Goal: Task Accomplishment & Management: Manage account settings

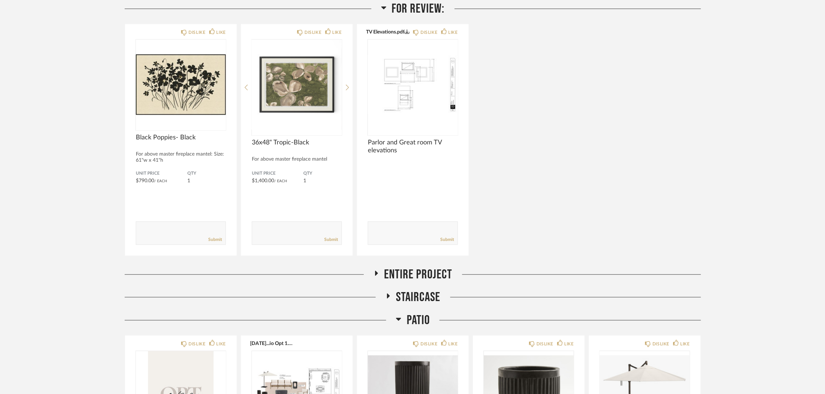
scroll to position [108, 0]
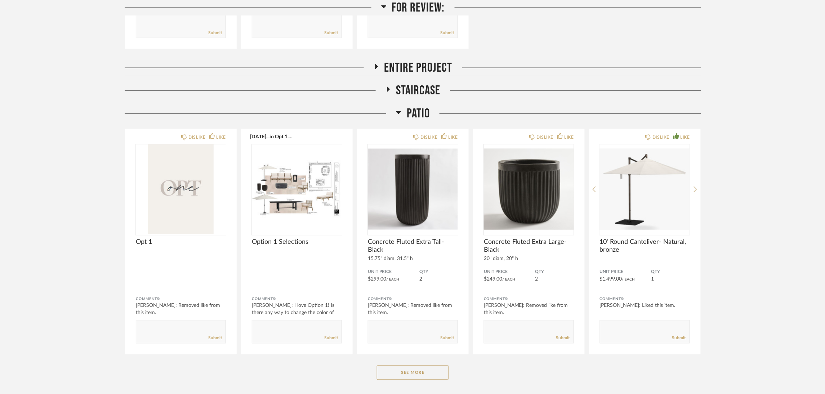
scroll to position [324, 0]
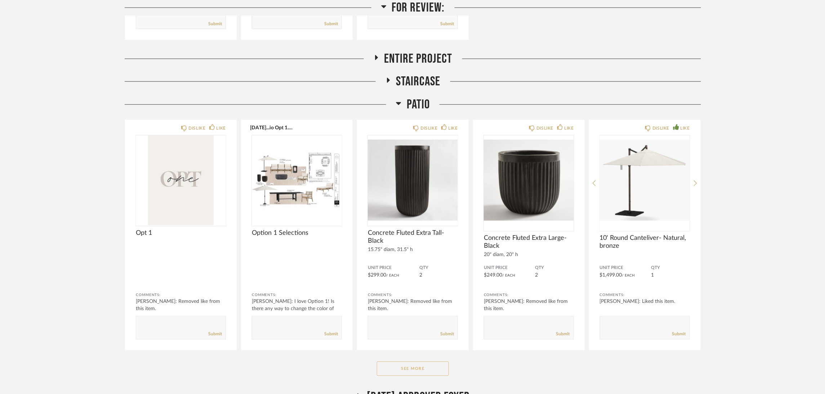
click at [444, 364] on button "See More" at bounding box center [413, 369] width 72 height 14
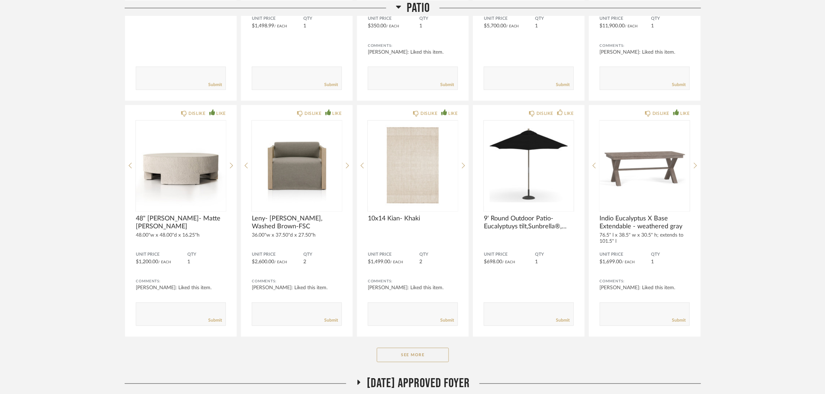
scroll to position [1351, 0]
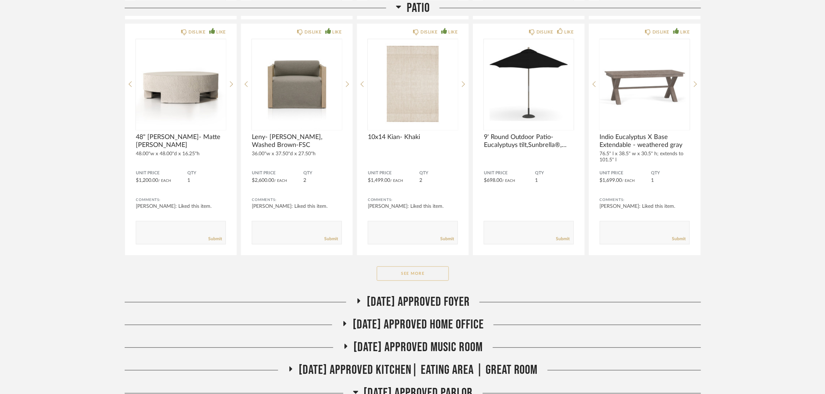
click at [425, 269] on button "See More" at bounding box center [413, 274] width 72 height 14
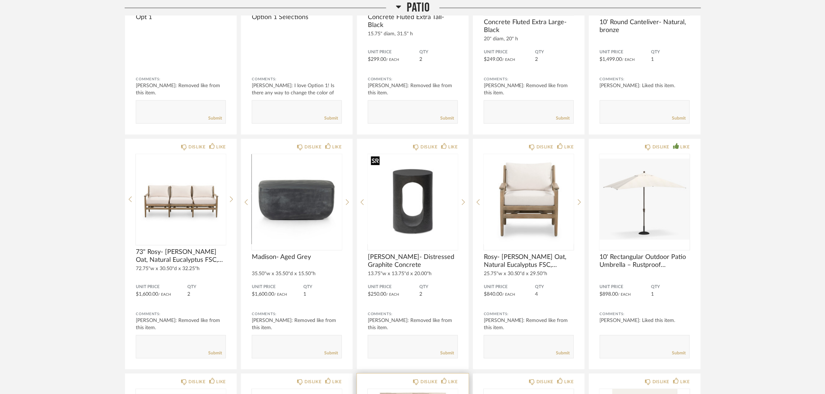
scroll to position [757, 0]
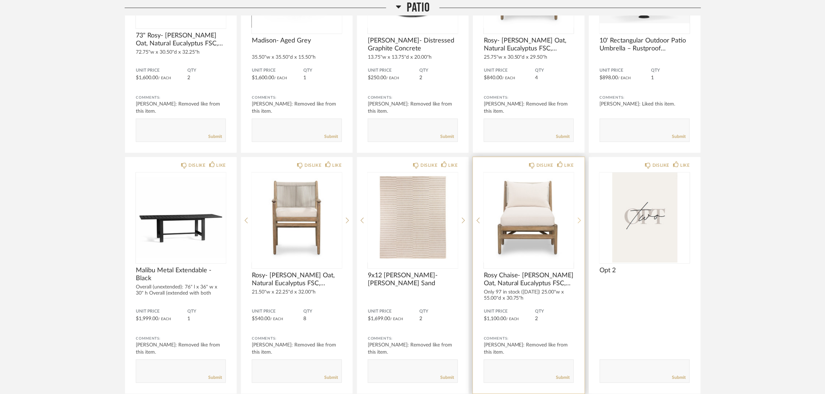
click at [578, 213] on div at bounding box center [579, 221] width 3 height 96
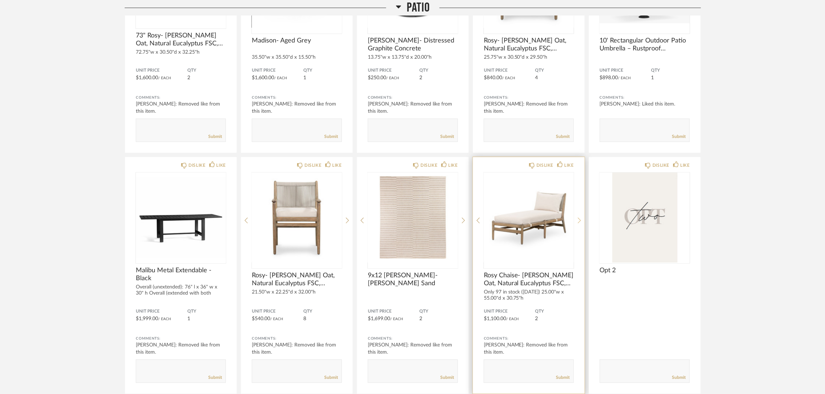
click at [580, 214] on div at bounding box center [579, 221] width 3 height 96
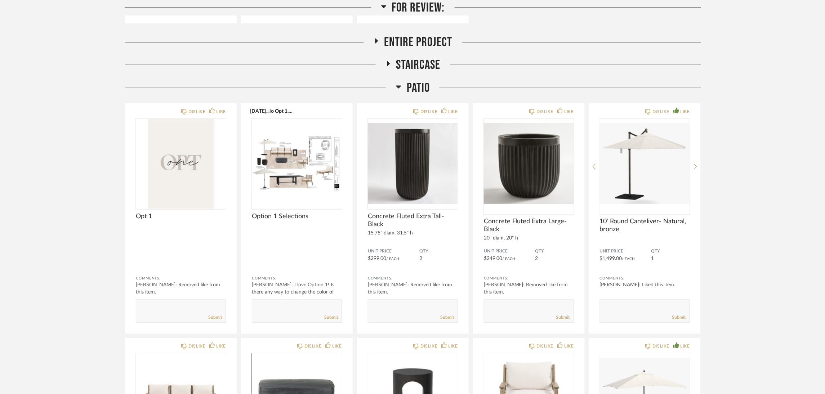
scroll to position [324, 0]
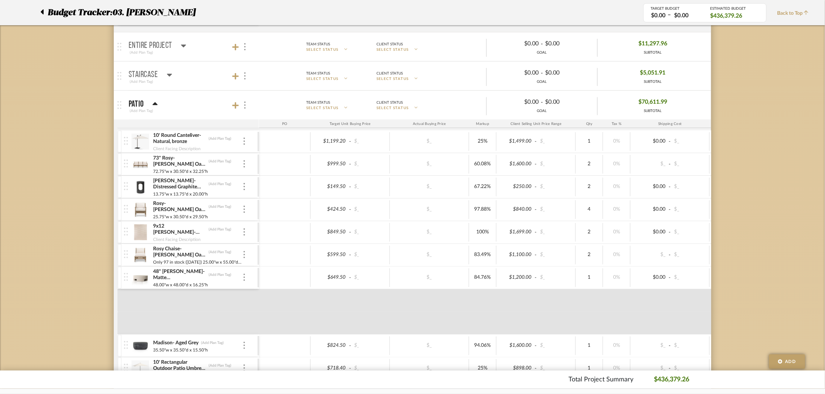
scroll to position [324, 0]
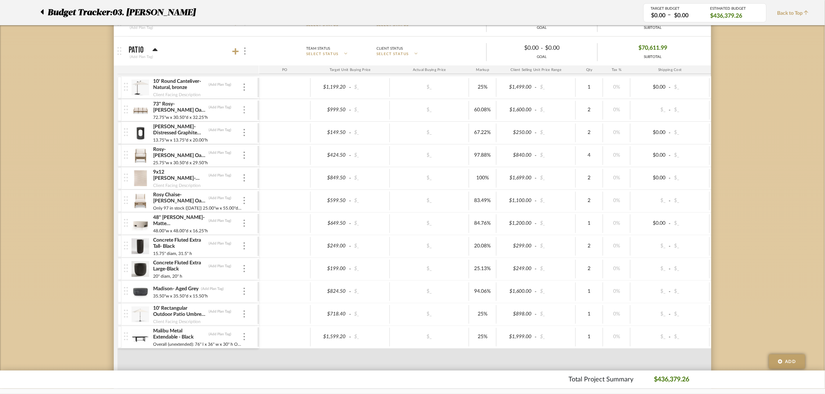
click at [244, 110] on img at bounding box center [244, 109] width 1 height 7
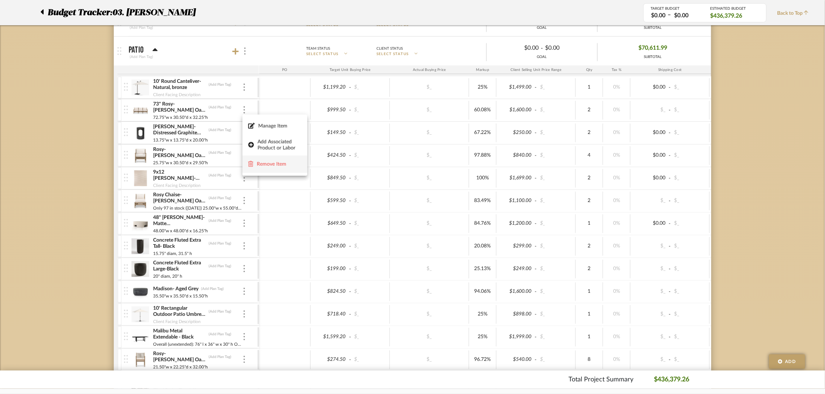
click at [289, 162] on span "Remove Item" at bounding box center [279, 164] width 45 height 6
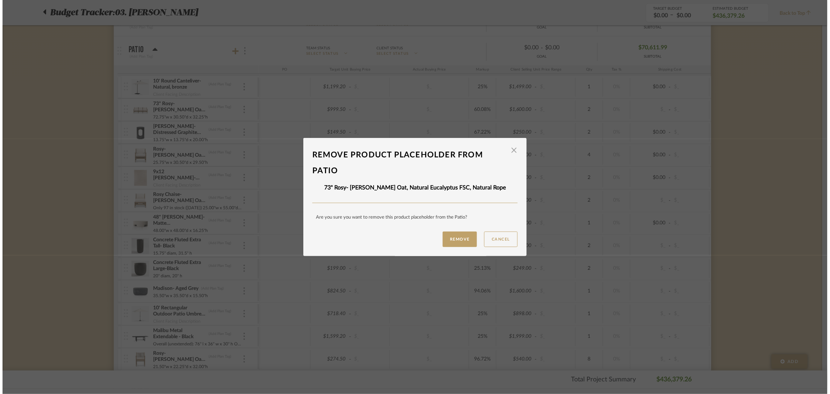
scroll to position [0, 0]
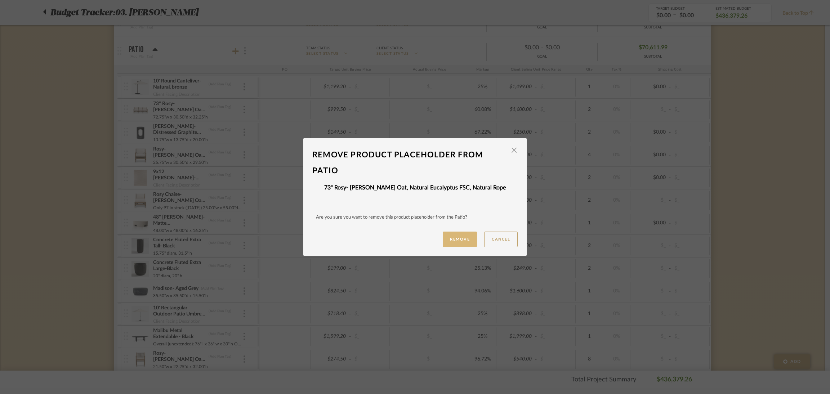
click at [459, 236] on button "Remove" at bounding box center [460, 239] width 34 height 15
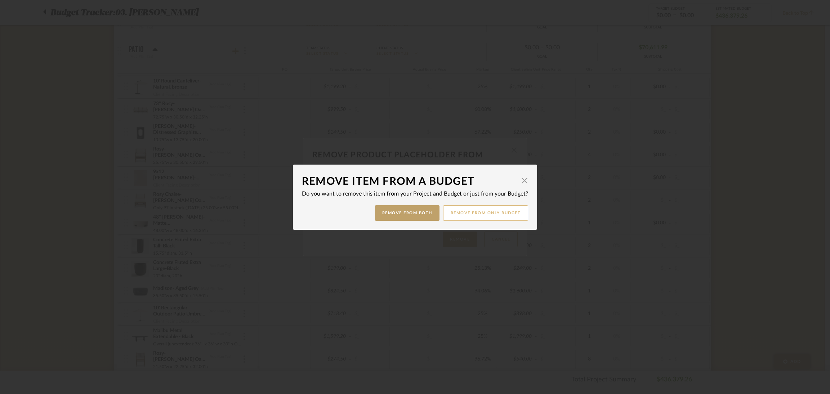
click at [503, 208] on button "Remove from only Budget" at bounding box center [485, 212] width 85 height 15
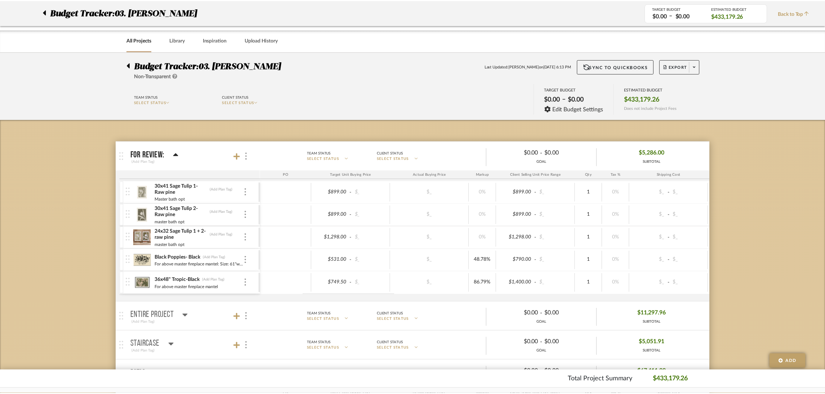
scroll to position [324, 0]
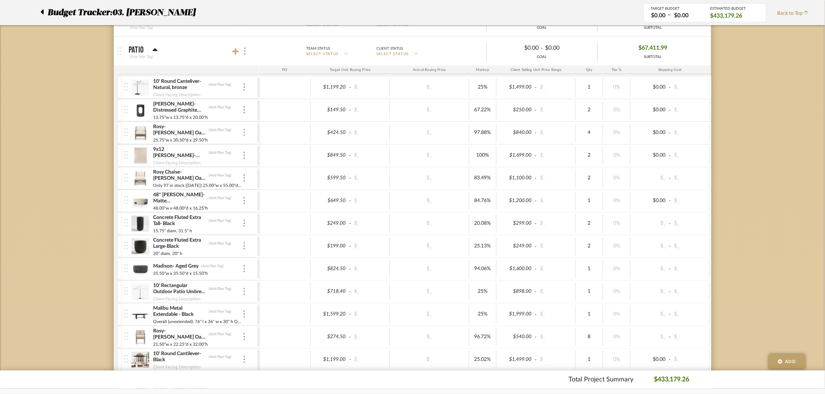
click at [245, 132] on img at bounding box center [244, 132] width 1 height 7
click at [288, 191] on button "Remove Item" at bounding box center [275, 186] width 65 height 17
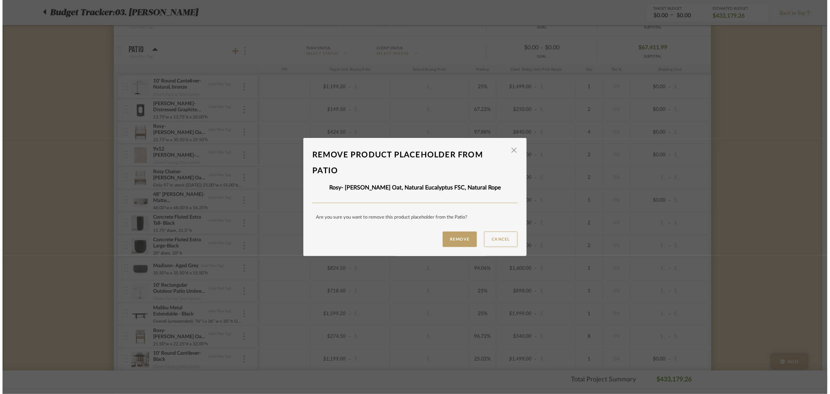
scroll to position [0, 0]
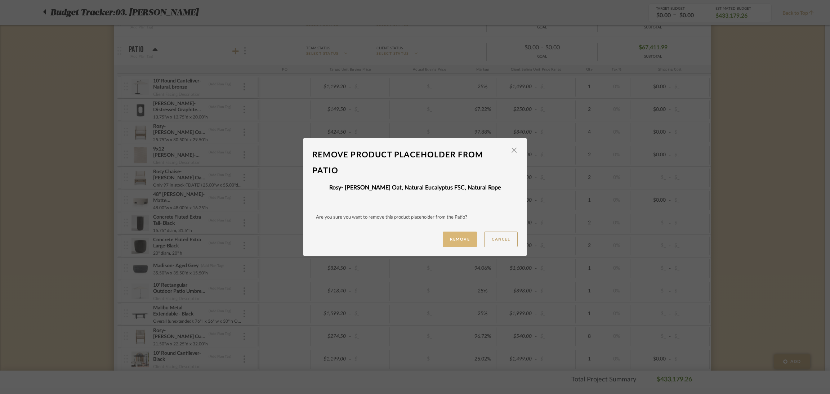
click at [466, 234] on button "Remove" at bounding box center [460, 239] width 34 height 15
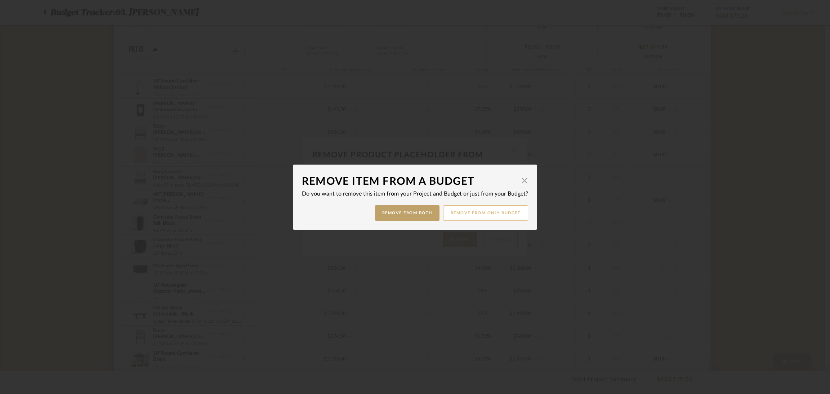
click at [520, 210] on button "Remove from only Budget" at bounding box center [485, 212] width 85 height 15
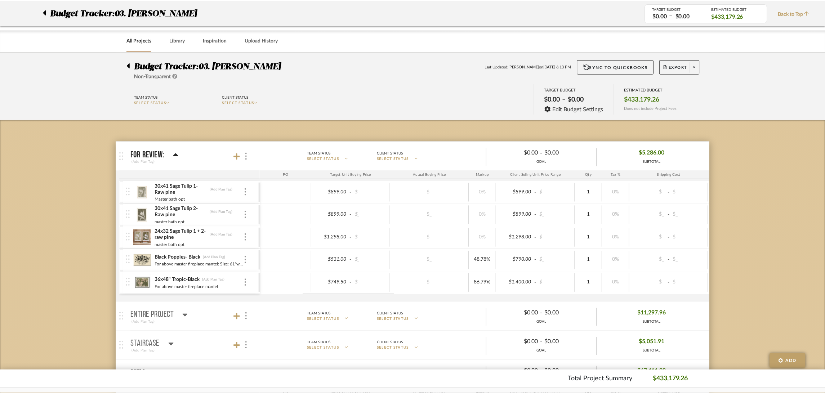
scroll to position [324, 0]
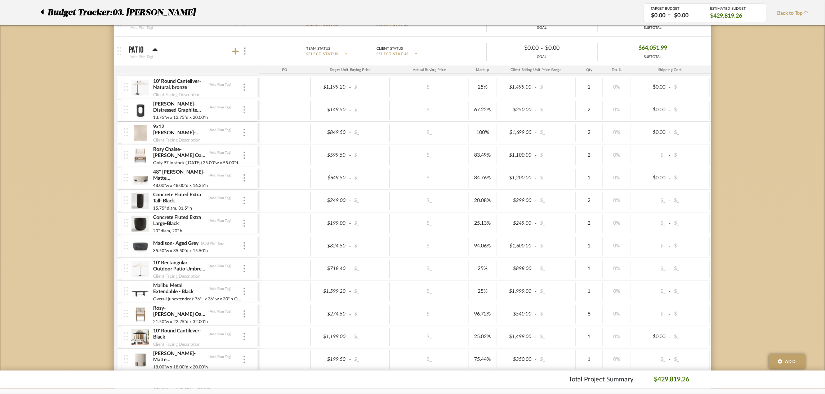
click at [243, 112] on div at bounding box center [245, 110] width 4 height 8
click at [273, 165] on span "Remove Item" at bounding box center [279, 164] width 45 height 6
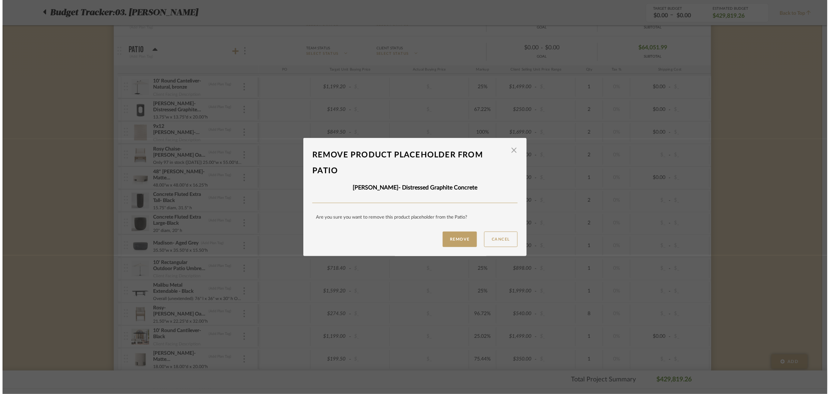
scroll to position [0, 0]
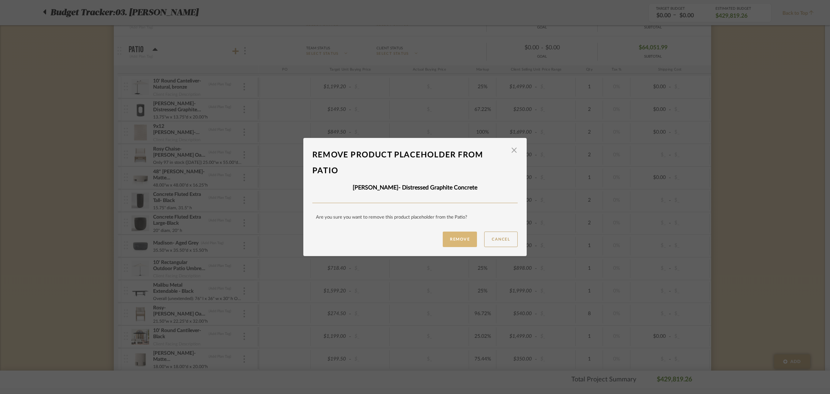
click at [450, 243] on button "Remove" at bounding box center [460, 239] width 34 height 15
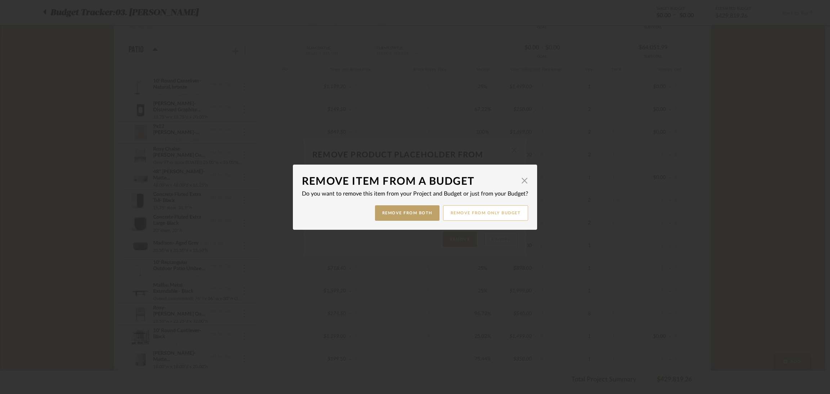
click at [508, 216] on button "Remove from only Budget" at bounding box center [485, 212] width 85 height 15
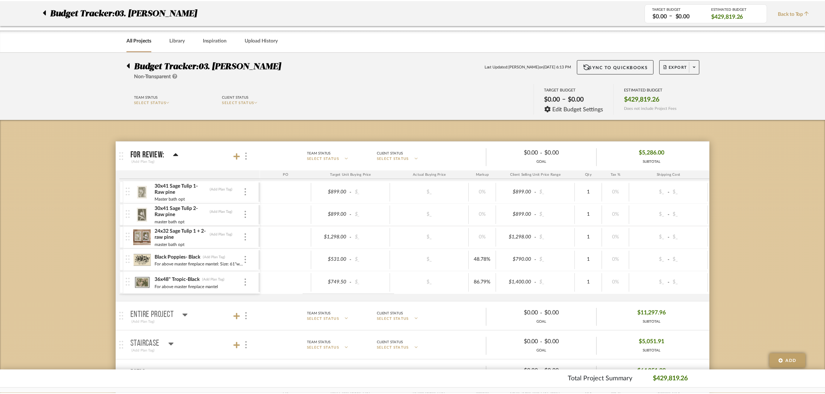
scroll to position [324, 0]
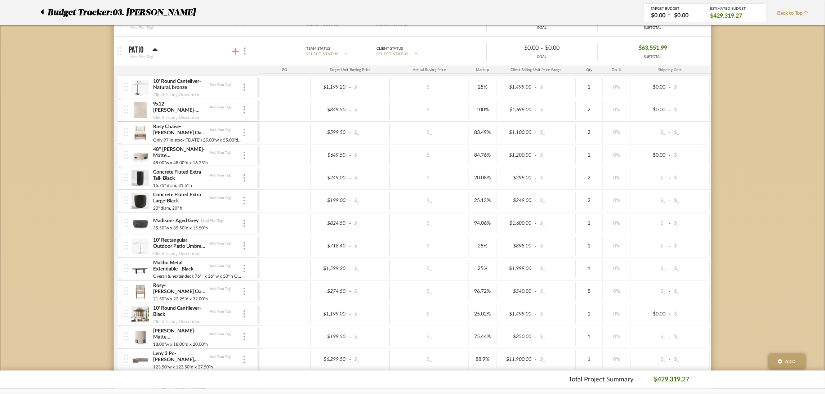
click at [244, 136] on img at bounding box center [244, 132] width 1 height 7
click at [256, 186] on span "Remove Item" at bounding box center [274, 186] width 53 height 7
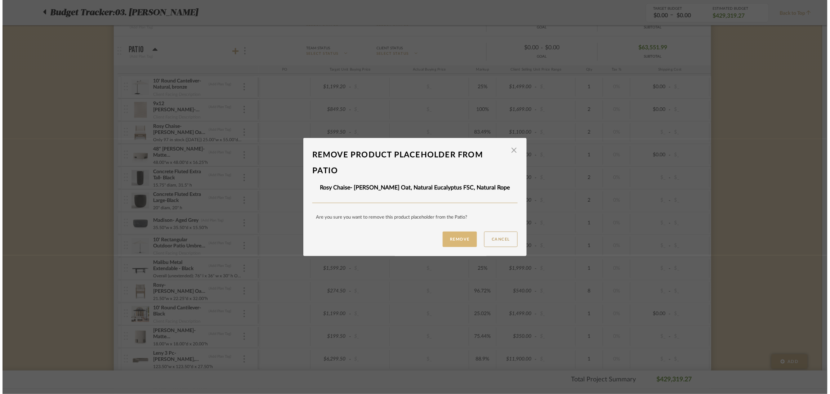
scroll to position [0, 0]
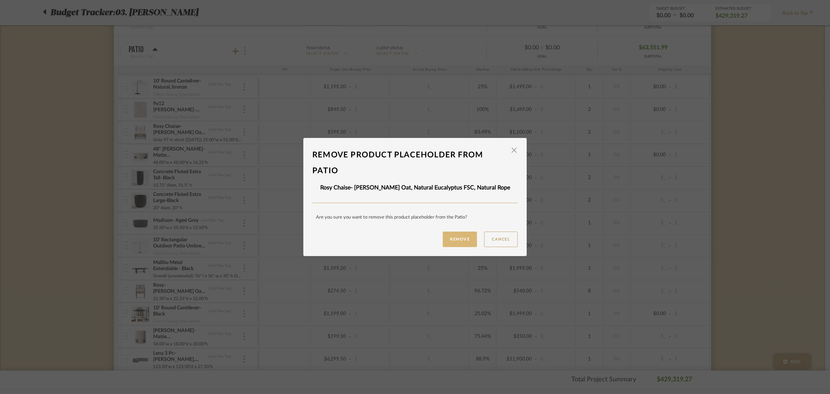
click at [467, 244] on button "Remove" at bounding box center [460, 239] width 34 height 15
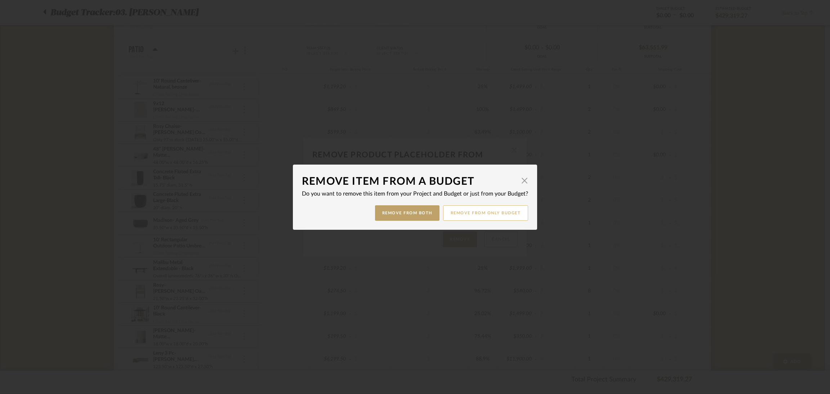
click at [511, 212] on button "Remove from only Budget" at bounding box center [485, 212] width 85 height 15
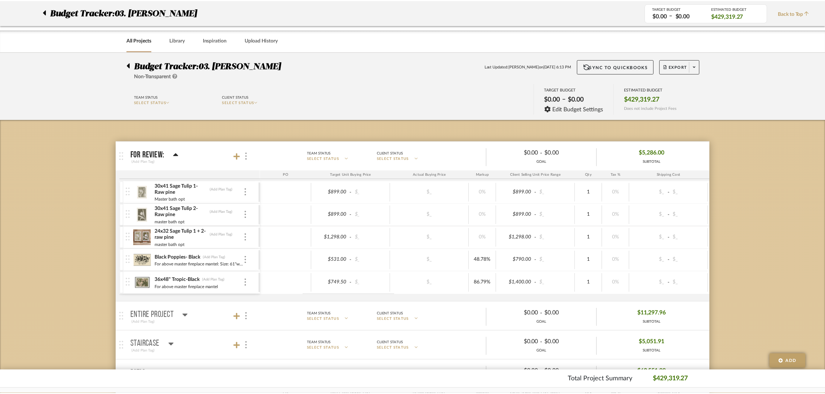
scroll to position [324, 0]
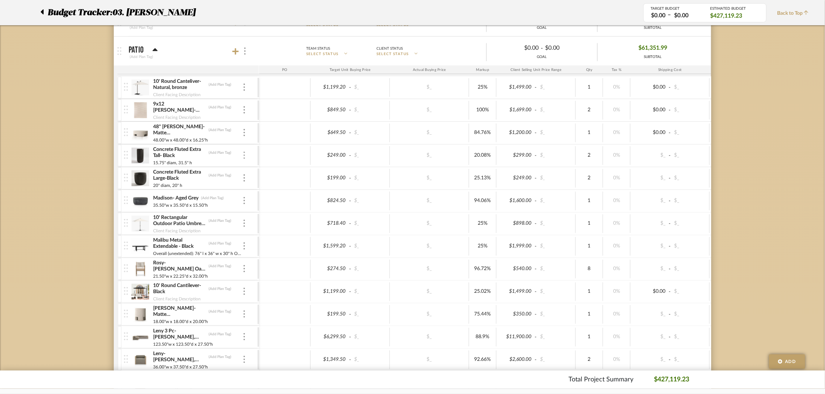
click at [243, 158] on div at bounding box center [245, 156] width 4 height 8
click at [256, 206] on span "Remove Item" at bounding box center [274, 209] width 53 height 7
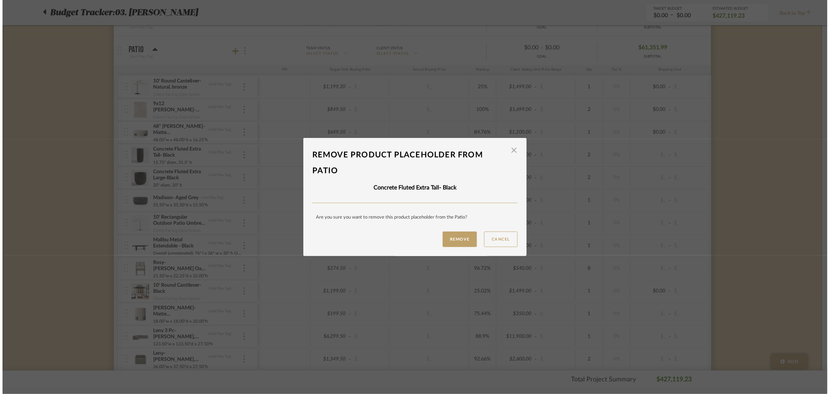
scroll to position [0, 0]
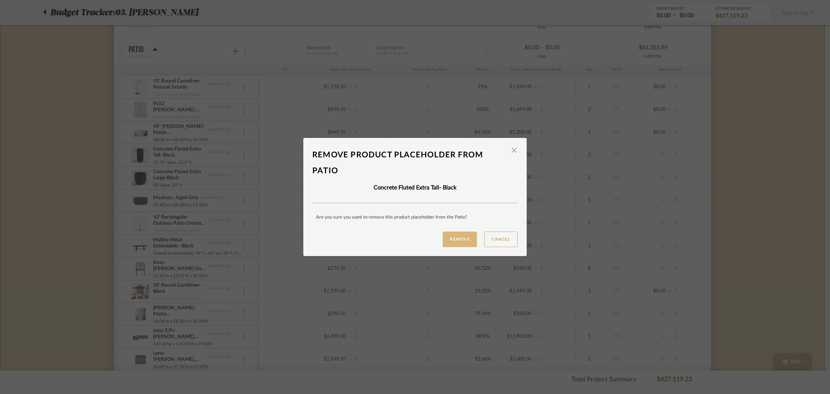
click at [459, 233] on button "Remove" at bounding box center [460, 239] width 34 height 15
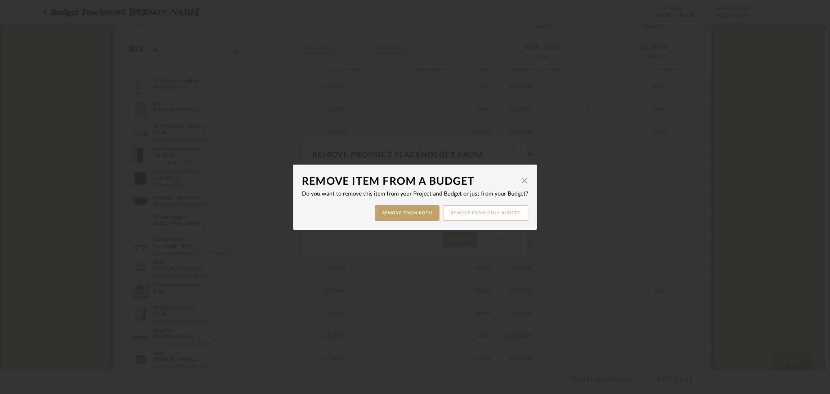
click at [505, 215] on button "Remove from only Budget" at bounding box center [485, 212] width 85 height 15
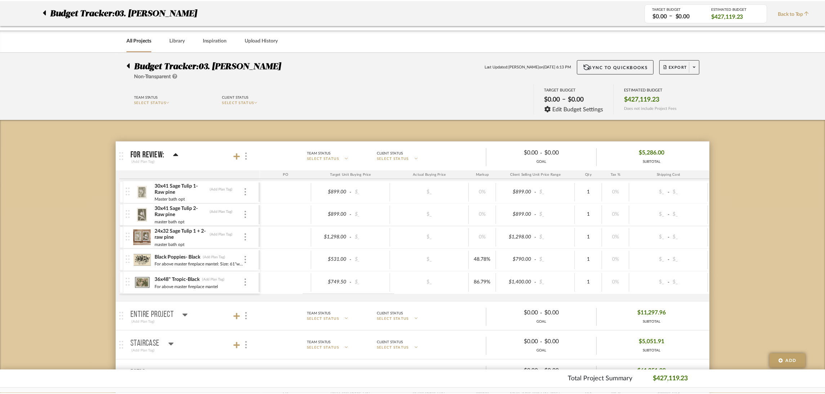
scroll to position [324, 0]
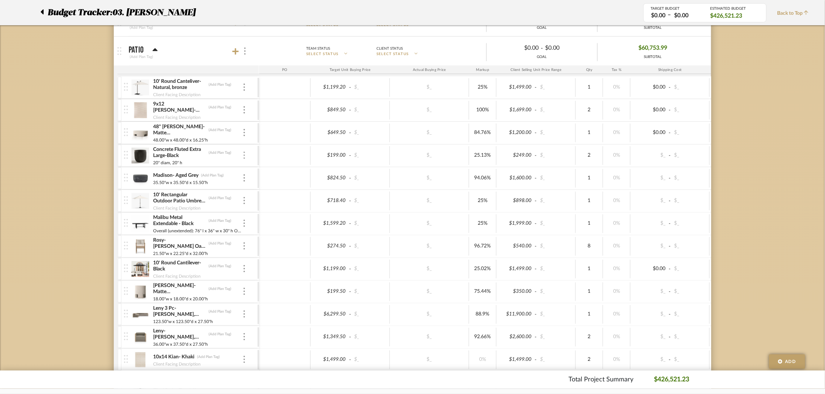
click at [245, 156] on img at bounding box center [244, 155] width 1 height 7
click at [294, 207] on span "Remove Item" at bounding box center [279, 210] width 45 height 6
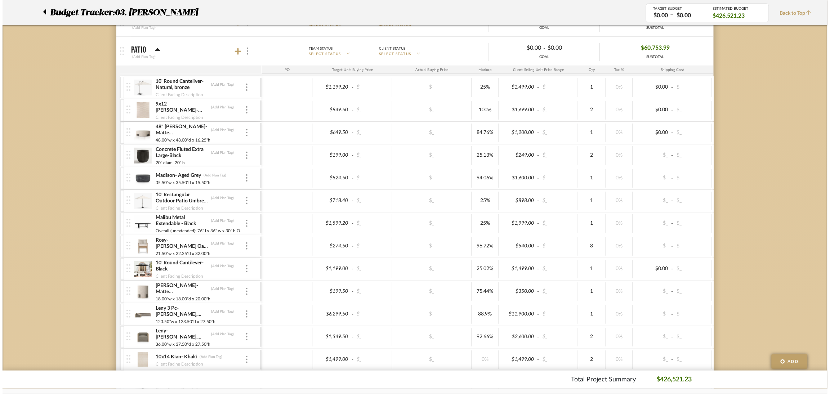
scroll to position [0, 0]
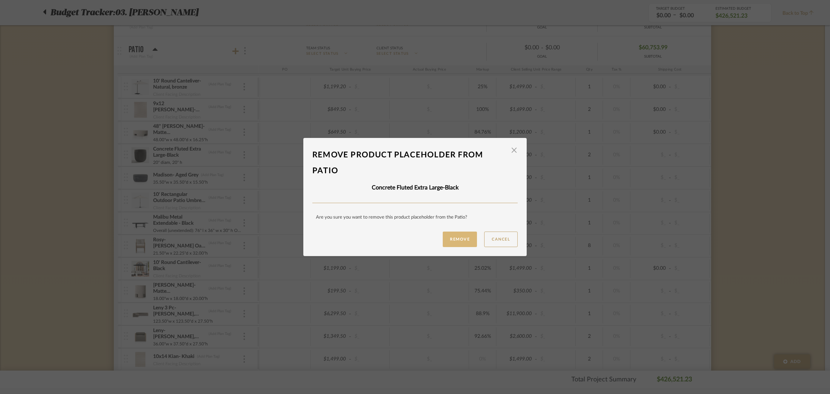
click at [463, 243] on button "Remove" at bounding box center [460, 239] width 34 height 15
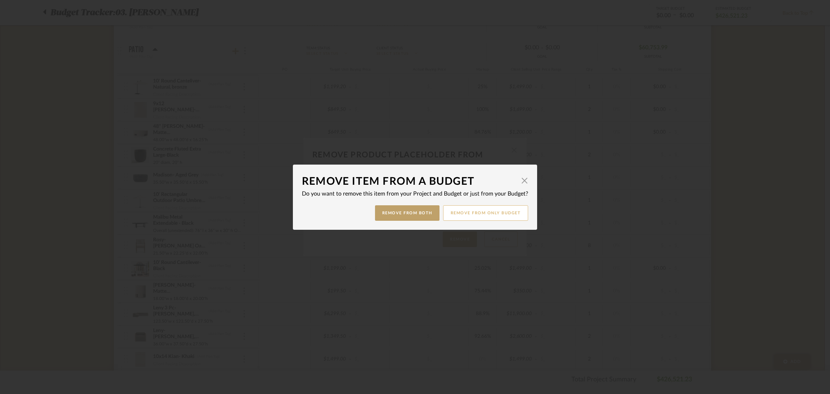
click at [461, 215] on button "Remove from only Budget" at bounding box center [485, 212] width 85 height 15
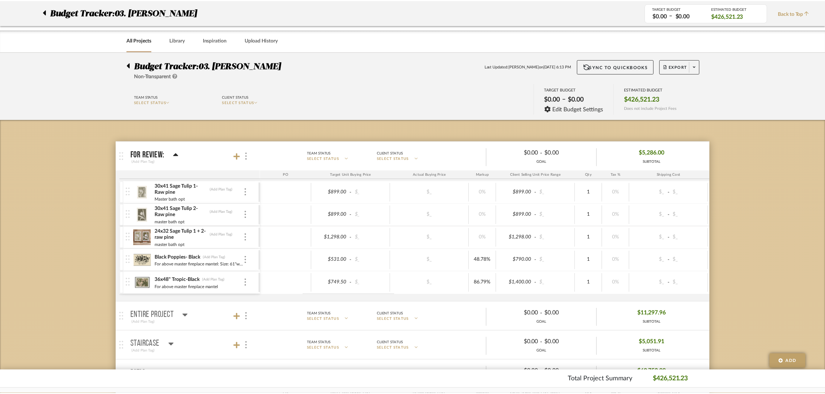
scroll to position [324, 0]
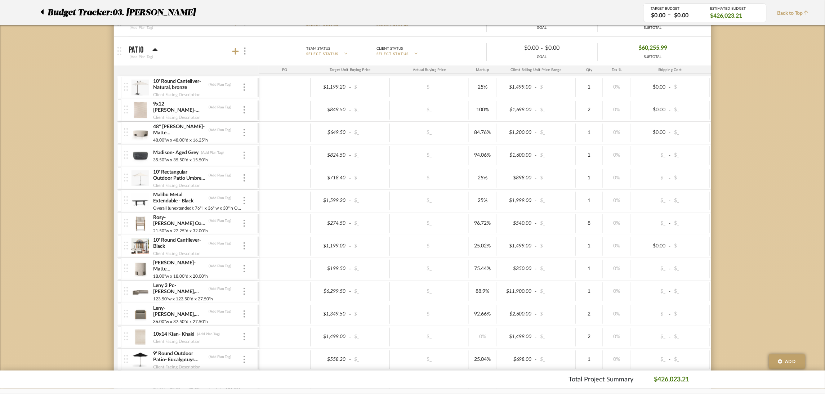
click at [244, 156] on img at bounding box center [244, 155] width 1 height 7
click at [267, 204] on button "Remove Item" at bounding box center [275, 209] width 65 height 17
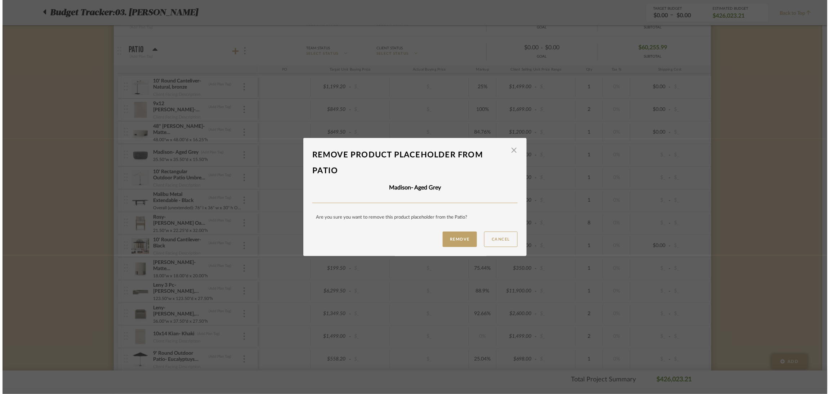
scroll to position [0, 0]
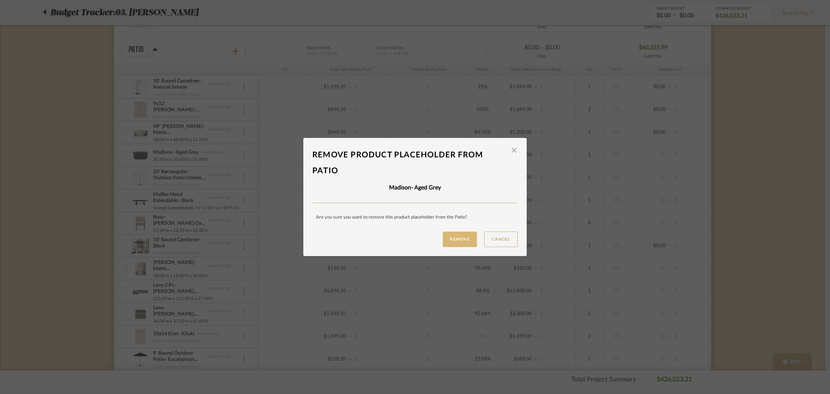
click at [444, 232] on button "Remove" at bounding box center [460, 239] width 34 height 15
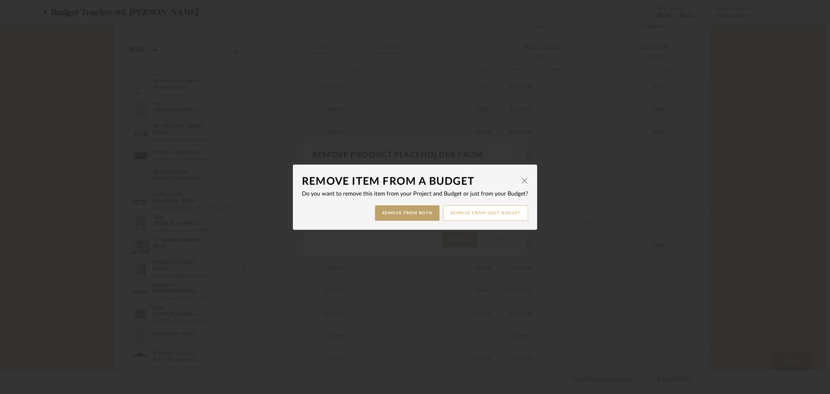
click at [514, 214] on button "Remove from only Budget" at bounding box center [485, 212] width 85 height 15
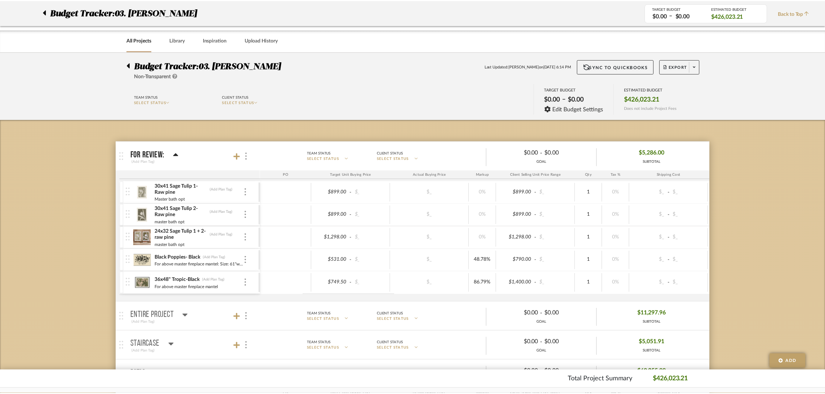
scroll to position [324, 0]
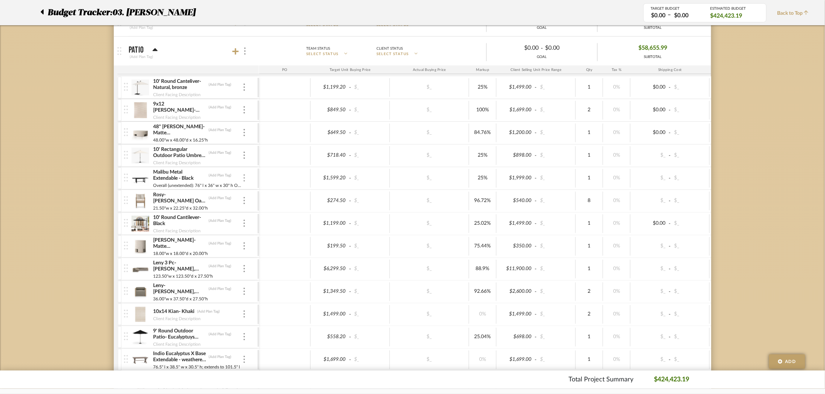
click at [245, 179] on img at bounding box center [244, 177] width 1 height 7
click at [265, 230] on span "Remove Item" at bounding box center [279, 233] width 45 height 6
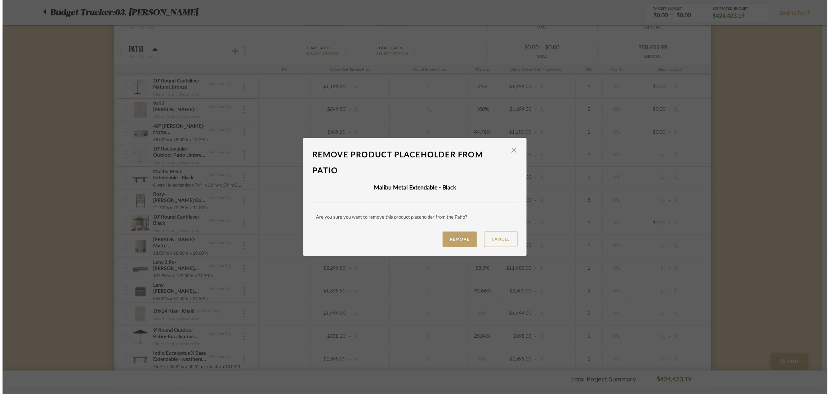
scroll to position [0, 0]
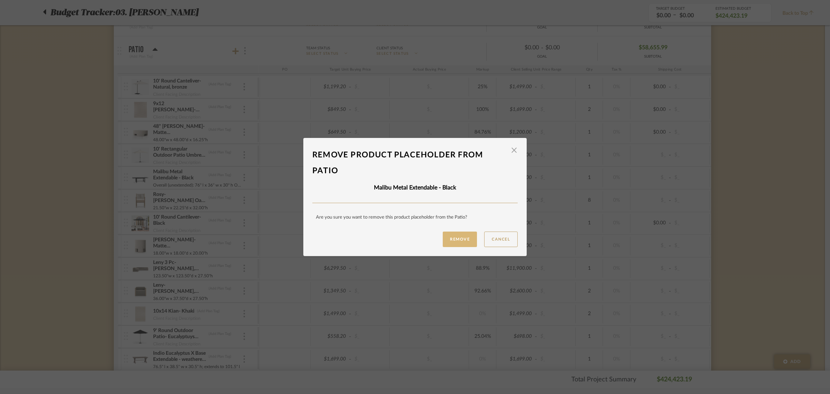
click at [464, 234] on button "Remove" at bounding box center [460, 239] width 34 height 15
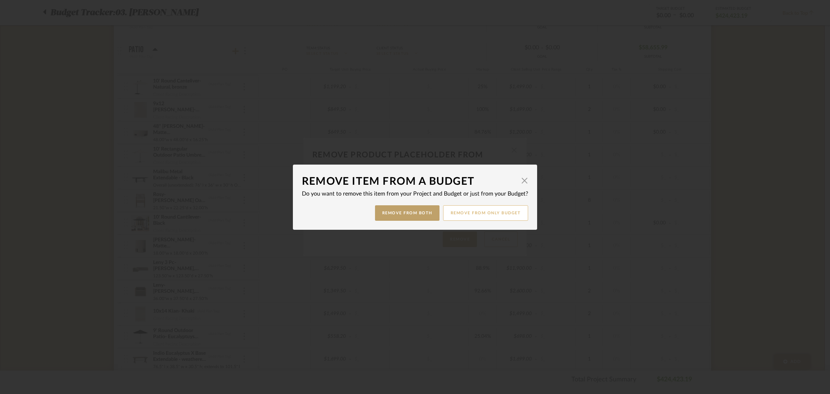
click at [508, 213] on button "Remove from only Budget" at bounding box center [485, 212] width 85 height 15
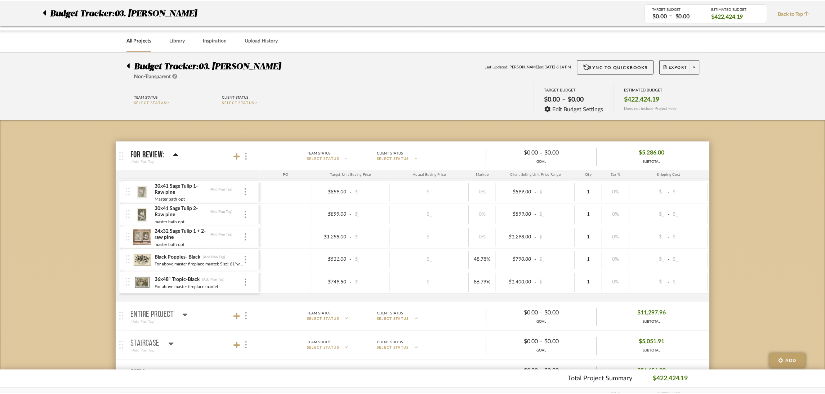
scroll to position [324, 0]
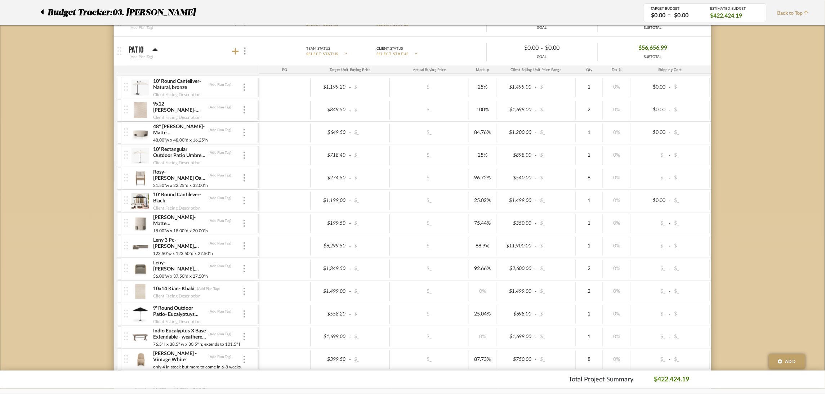
click at [247, 178] on div "Rosy- Lakin Oat, Natural Eucalyptus FSC, Natural Rope (Add Plan Tag) 21.50"w x …" at bounding box center [191, 178] width 134 height 22
click at [244, 176] on img at bounding box center [244, 177] width 1 height 7
click at [273, 224] on button "Remove Item" at bounding box center [275, 232] width 65 height 17
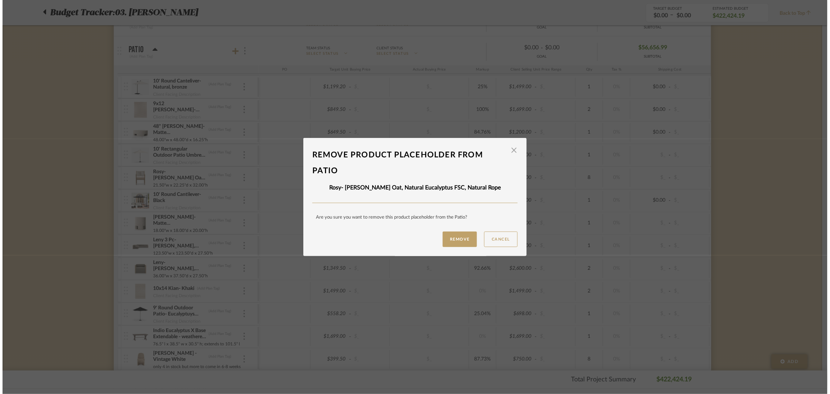
scroll to position [0, 0]
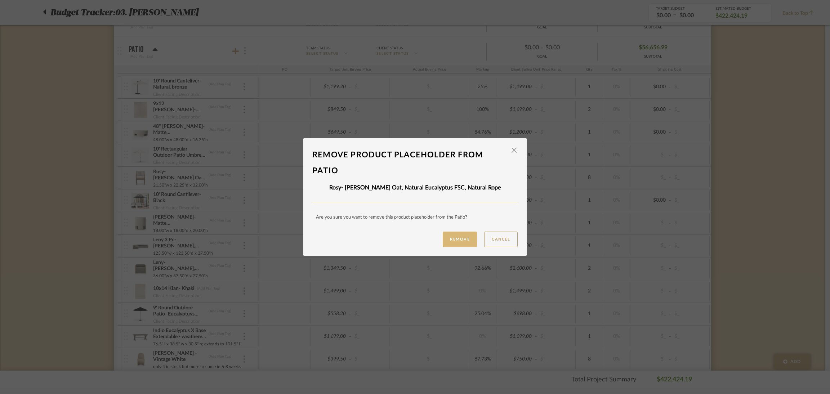
click at [446, 235] on button "Remove" at bounding box center [460, 239] width 34 height 15
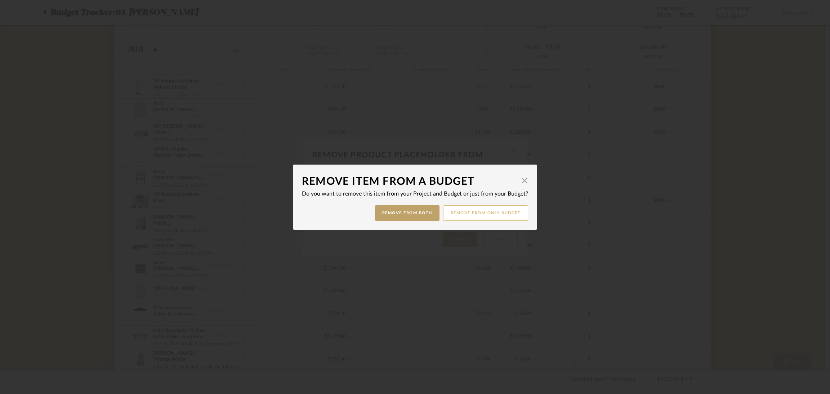
click at [483, 211] on button "Remove from only Budget" at bounding box center [485, 212] width 85 height 15
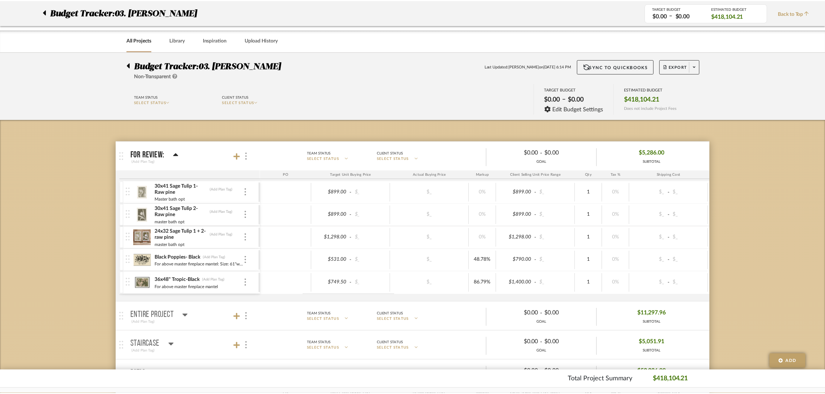
scroll to position [324, 0]
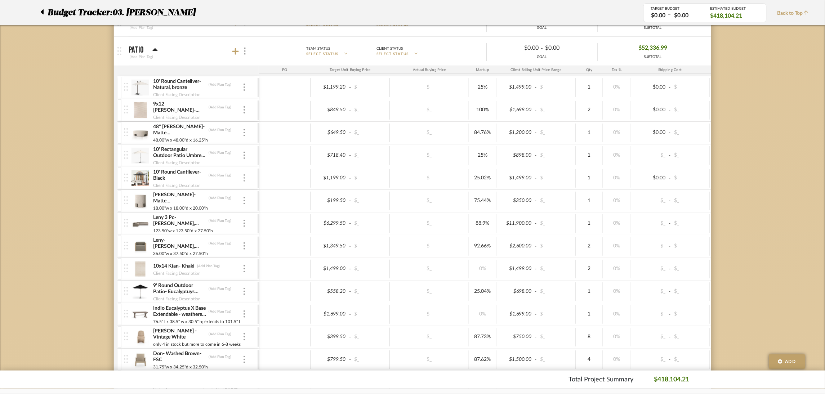
click at [244, 178] on img at bounding box center [244, 177] width 1 height 7
click at [278, 232] on span "Remove Item" at bounding box center [279, 233] width 45 height 6
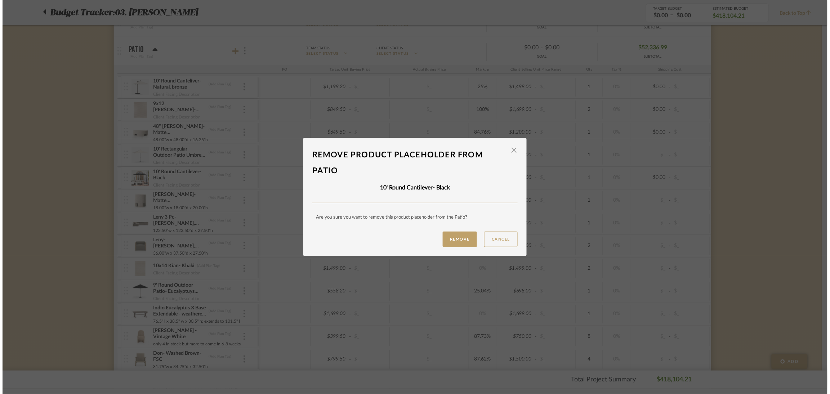
scroll to position [0, 0]
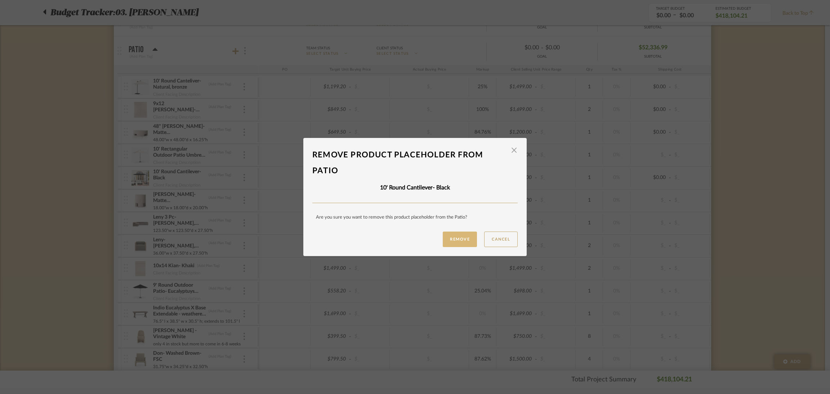
click at [465, 234] on button "Remove" at bounding box center [460, 239] width 34 height 15
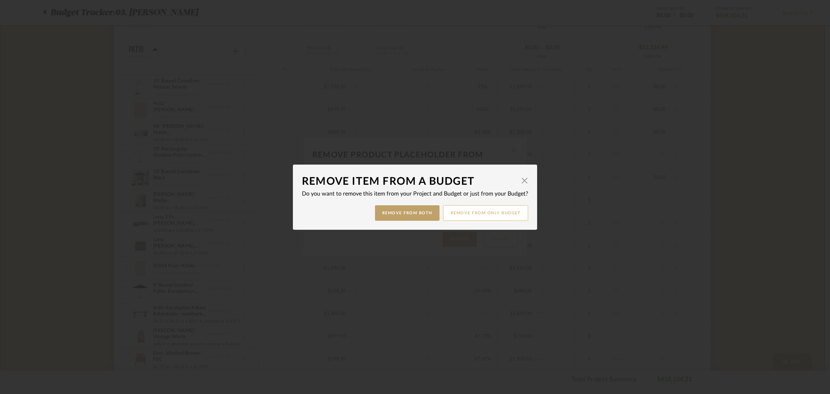
click at [497, 214] on button "Remove from only Budget" at bounding box center [485, 212] width 85 height 15
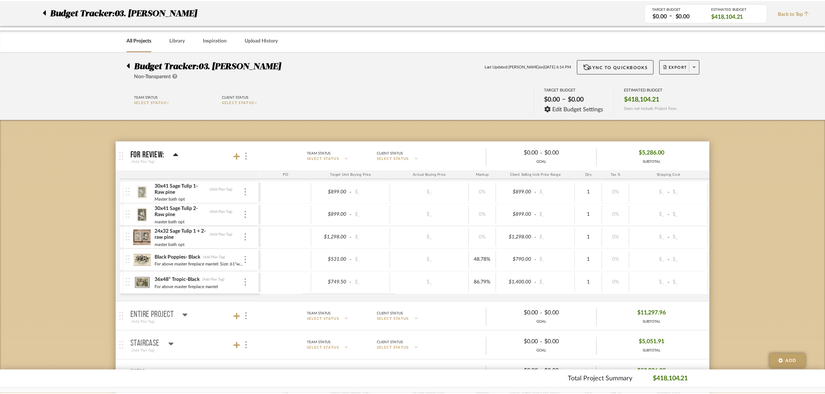
scroll to position [324, 0]
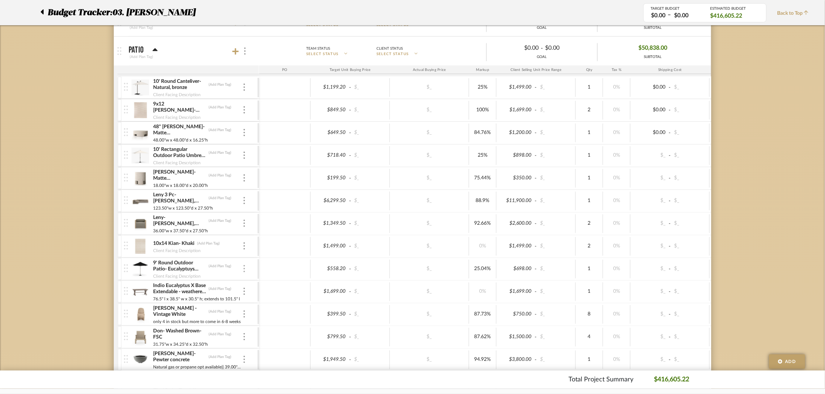
click at [244, 269] on img at bounding box center [244, 268] width 1 height 7
click at [283, 323] on span "Remove Item" at bounding box center [279, 324] width 45 height 6
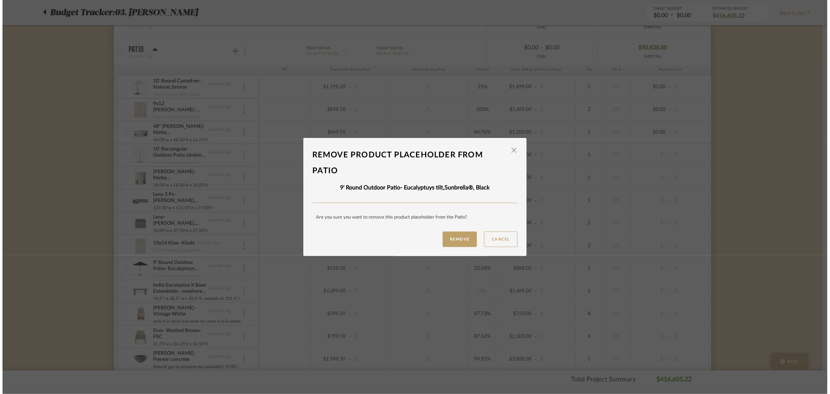
scroll to position [0, 0]
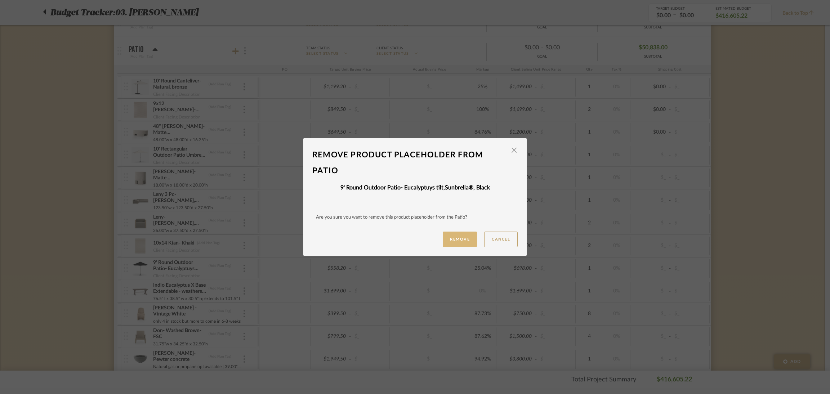
click at [464, 240] on button "Remove" at bounding box center [460, 239] width 34 height 15
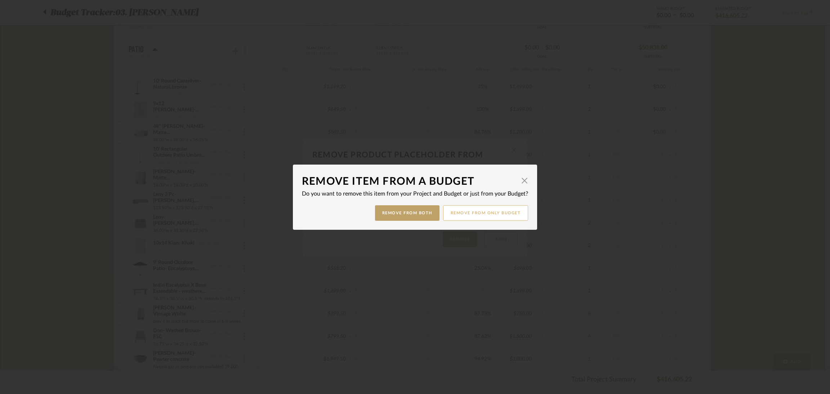
click at [494, 214] on button "Remove from only Budget" at bounding box center [485, 212] width 85 height 15
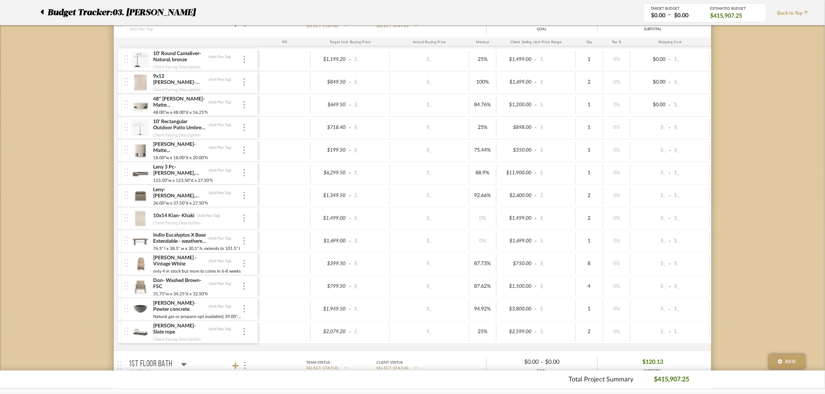
scroll to position [378, 0]
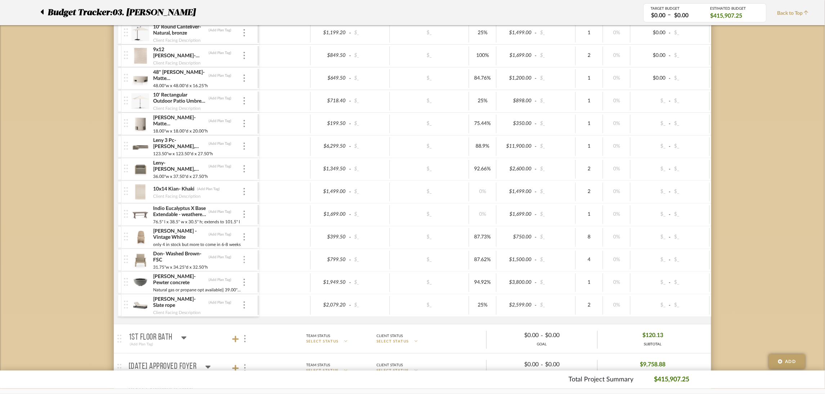
click at [245, 260] on img at bounding box center [244, 259] width 1 height 7
click at [276, 312] on span "Remove Item" at bounding box center [279, 315] width 45 height 6
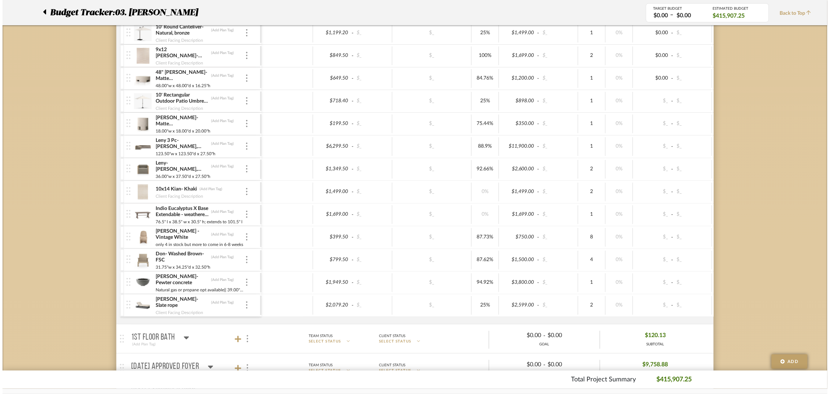
scroll to position [0, 0]
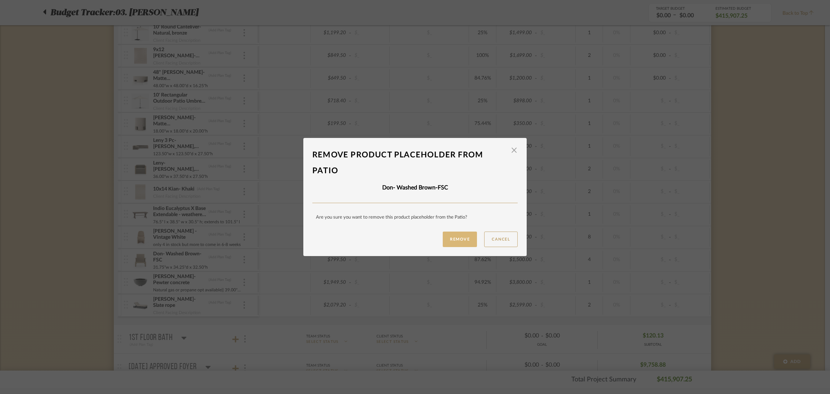
click at [460, 240] on button "Remove" at bounding box center [460, 239] width 34 height 15
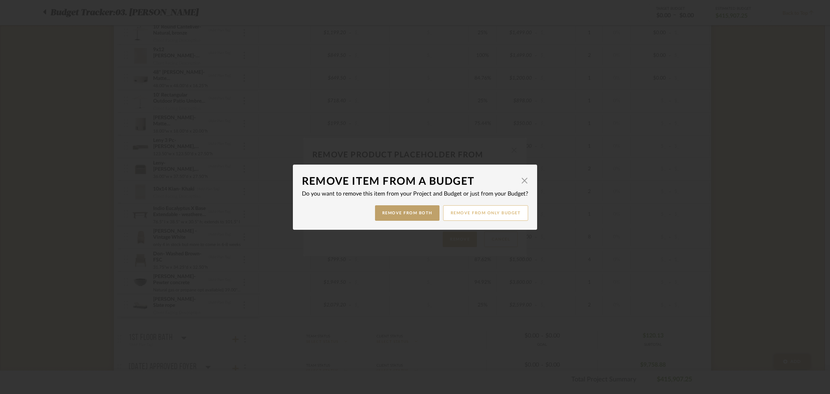
click at [503, 214] on button "Remove from only Budget" at bounding box center [485, 212] width 85 height 15
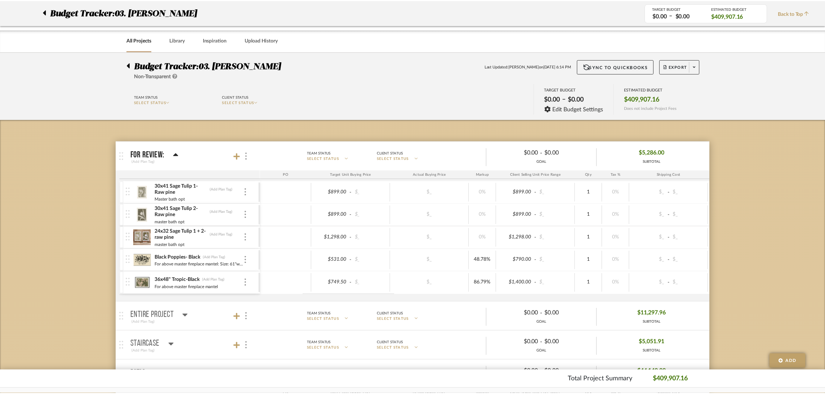
scroll to position [378, 0]
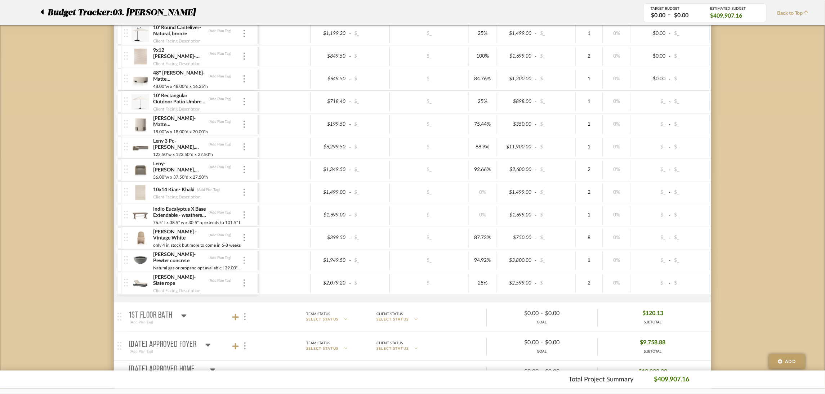
click at [245, 260] on img at bounding box center [244, 260] width 1 height 7
click at [276, 312] on span "Remove Item" at bounding box center [279, 315] width 45 height 6
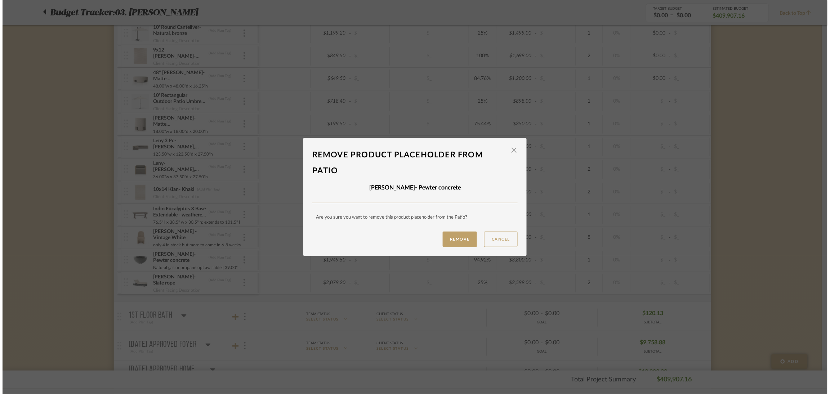
scroll to position [0, 0]
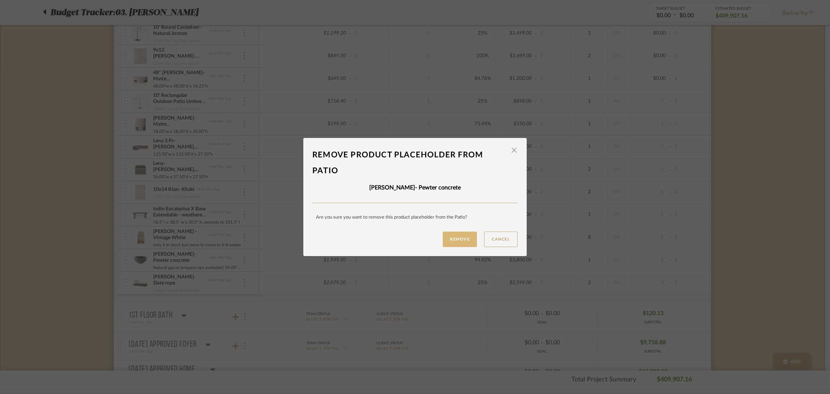
click at [454, 243] on button "Remove" at bounding box center [460, 239] width 34 height 15
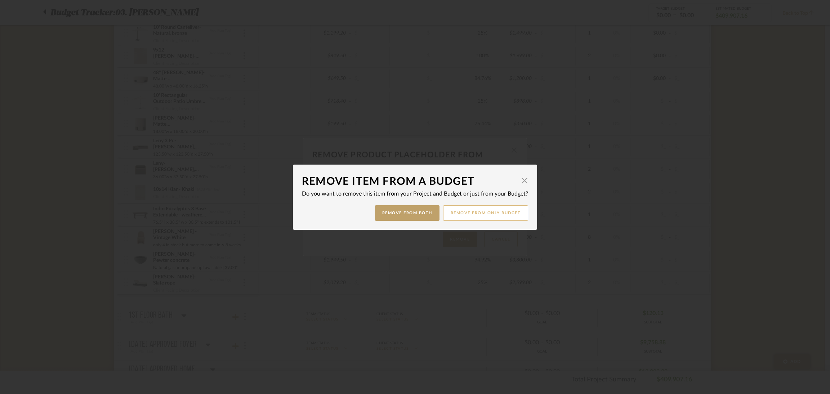
click at [499, 213] on button "Remove from only Budget" at bounding box center [485, 212] width 85 height 15
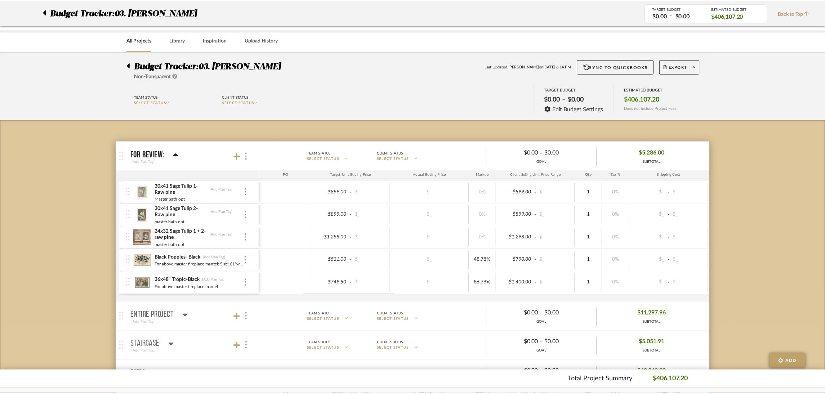
scroll to position [378, 0]
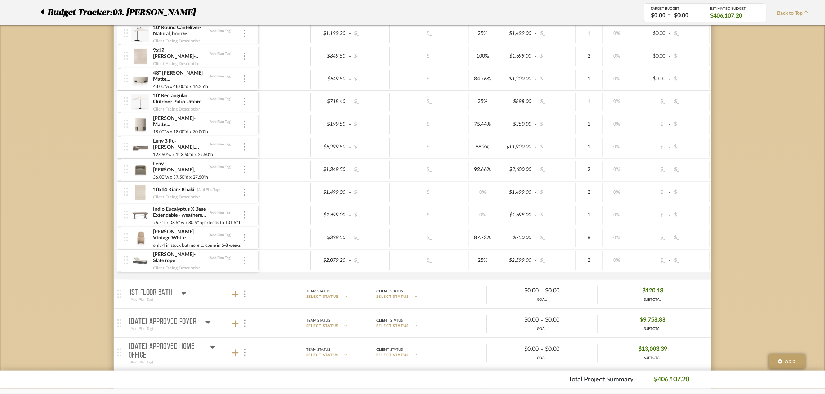
click at [243, 262] on div at bounding box center [245, 261] width 4 height 8
click at [272, 312] on span "Remove Item" at bounding box center [279, 315] width 45 height 6
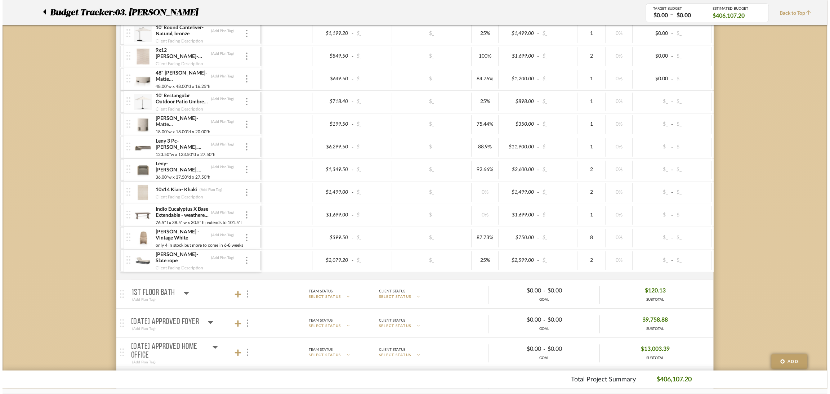
scroll to position [0, 0]
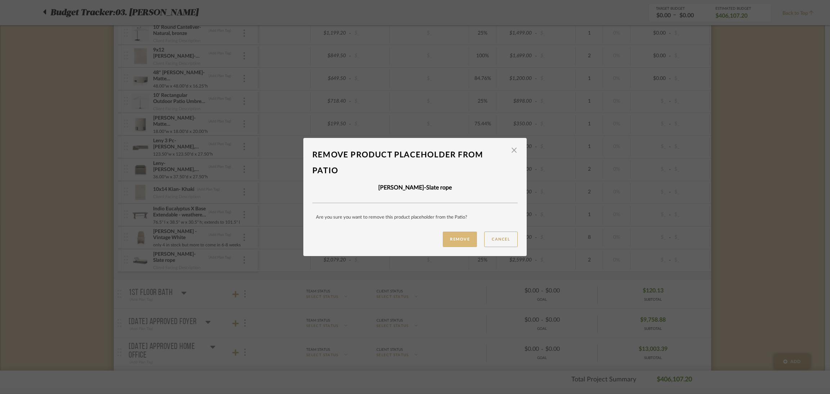
click at [461, 243] on button "Remove" at bounding box center [460, 239] width 34 height 15
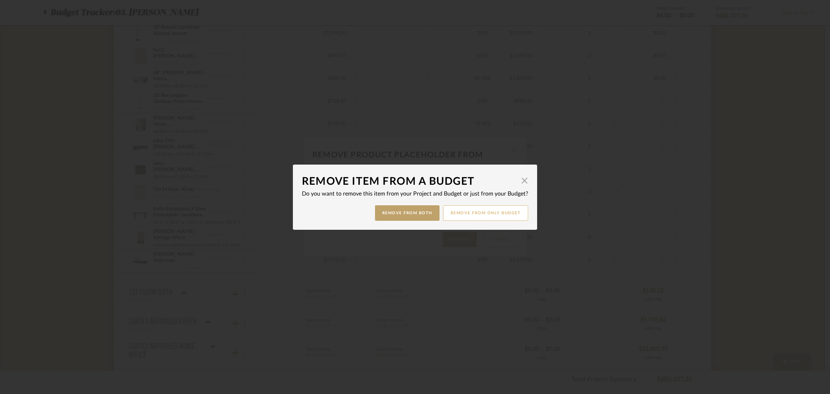
click at [483, 210] on button "Remove from only Budget" at bounding box center [485, 212] width 85 height 15
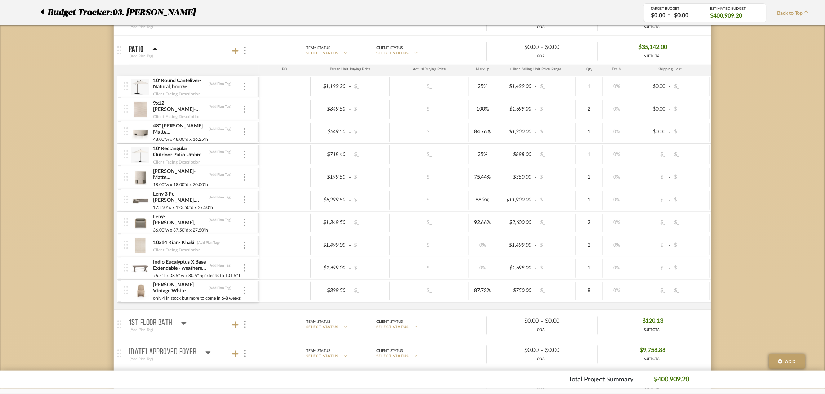
scroll to position [324, 0]
click at [244, 110] on img at bounding box center [244, 110] width 1 height 7
click at [281, 165] on span "Remove Item" at bounding box center [279, 164] width 45 height 6
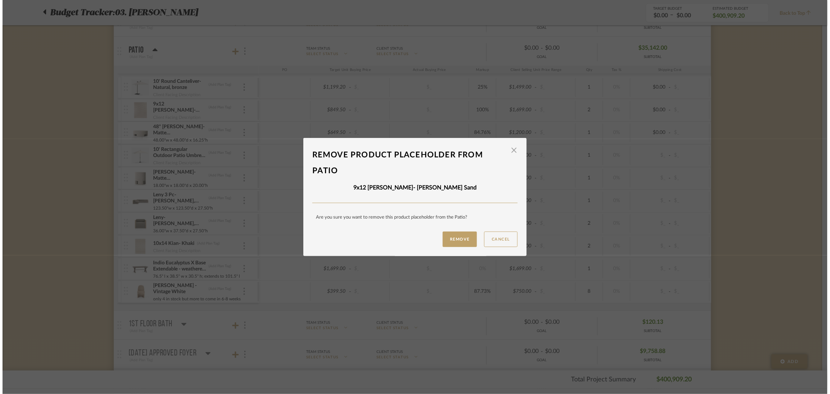
scroll to position [0, 0]
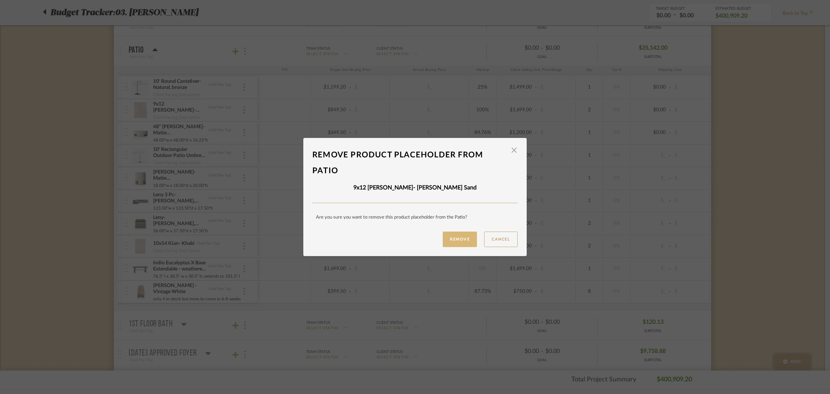
click at [451, 236] on button "Remove" at bounding box center [460, 239] width 34 height 15
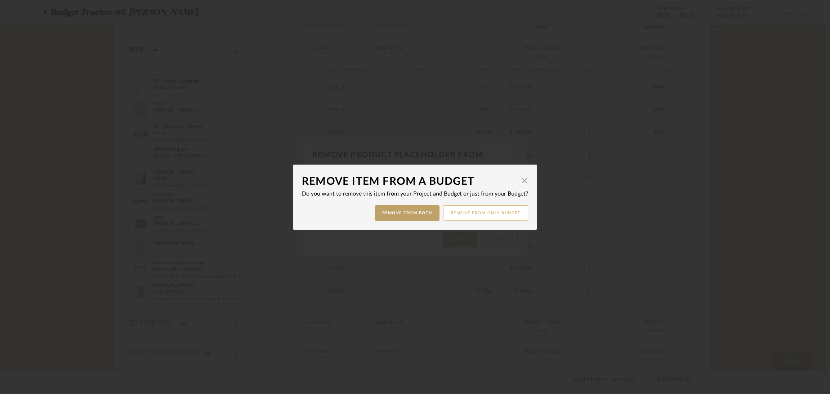
click at [479, 206] on button "Remove from only Budget" at bounding box center [485, 212] width 85 height 15
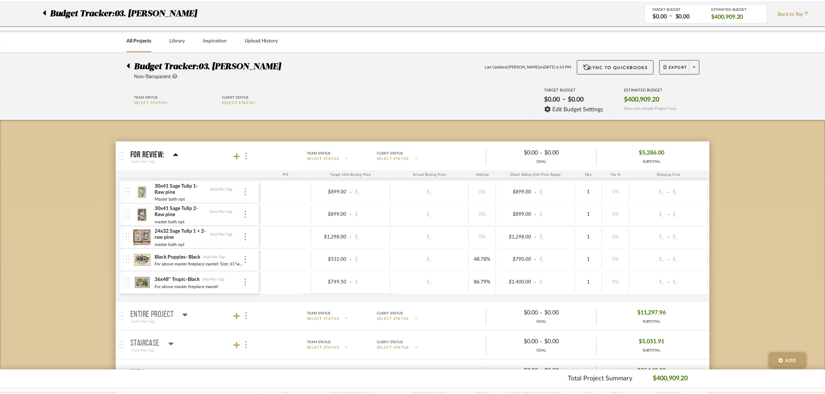
scroll to position [324, 0]
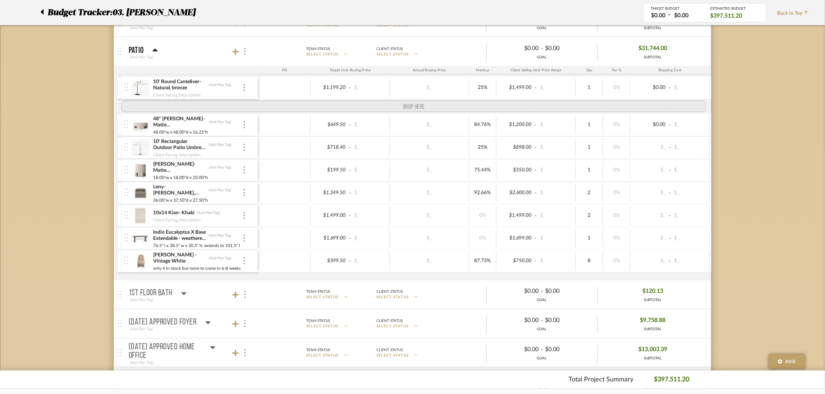
drag, startPoint x: 128, startPoint y: 185, endPoint x: 131, endPoint y: 114, distance: 70.3
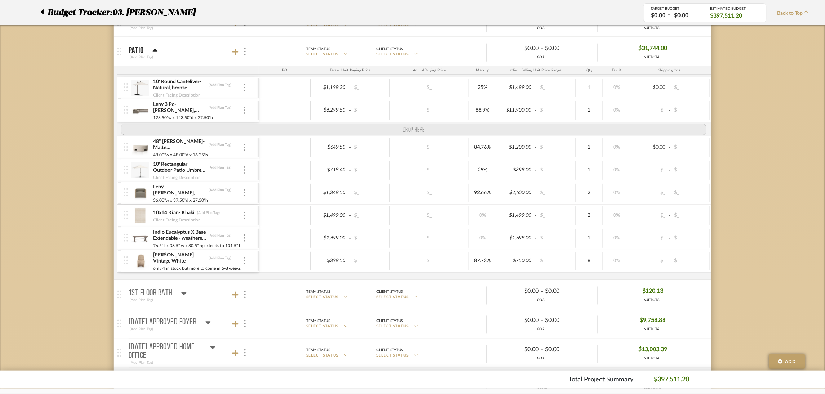
drag, startPoint x: 129, startPoint y: 178, endPoint x: 127, endPoint y: 138, distance: 39.3
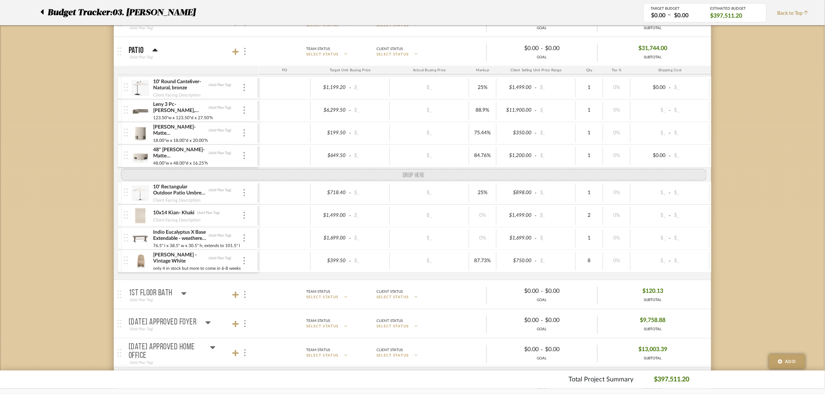
drag, startPoint x: 126, startPoint y: 205, endPoint x: 128, endPoint y: 182, distance: 23.8
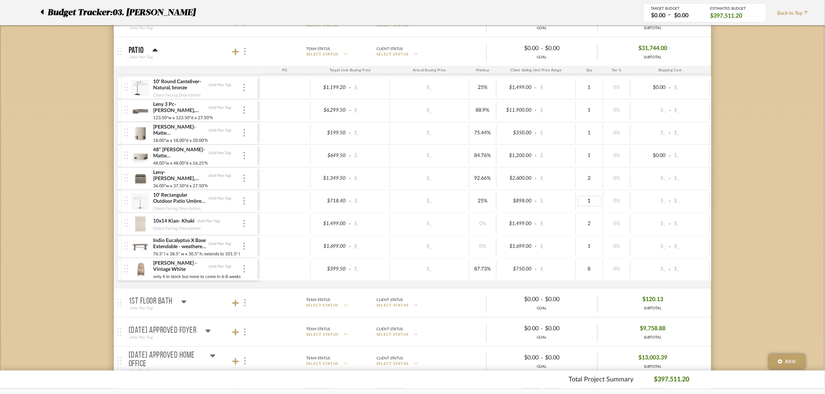
type input "2"
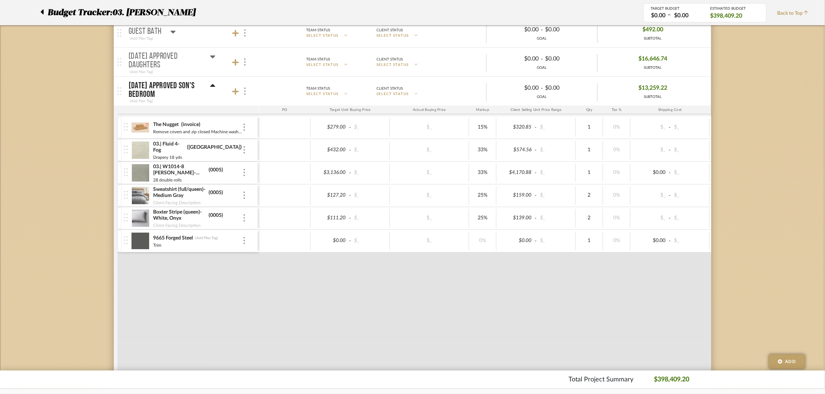
scroll to position [864, 0]
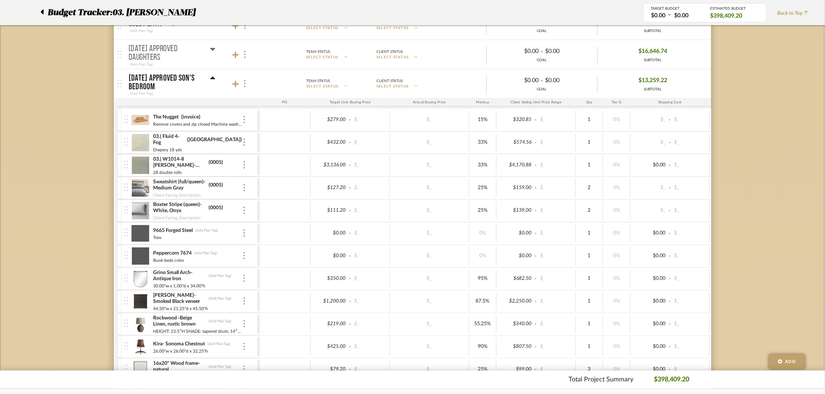
click at [214, 78] on icon at bounding box center [212, 78] width 5 height 9
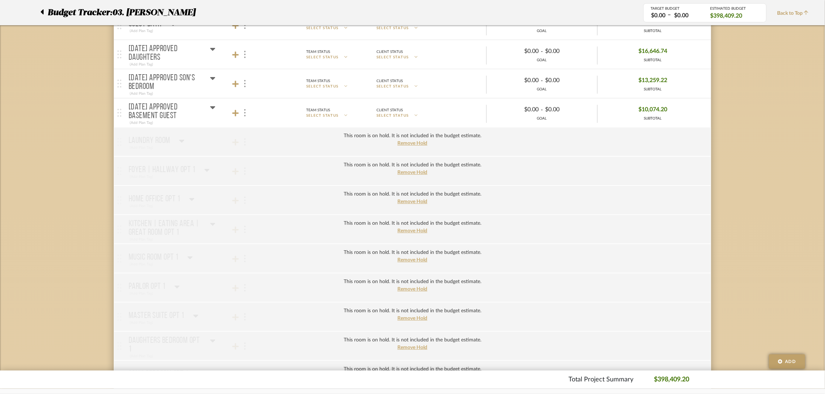
click at [214, 78] on icon at bounding box center [212, 78] width 5 height 9
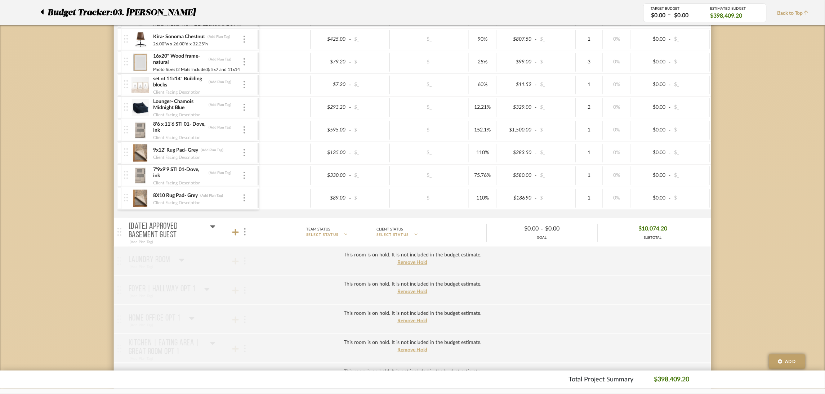
scroll to position [1243, 0]
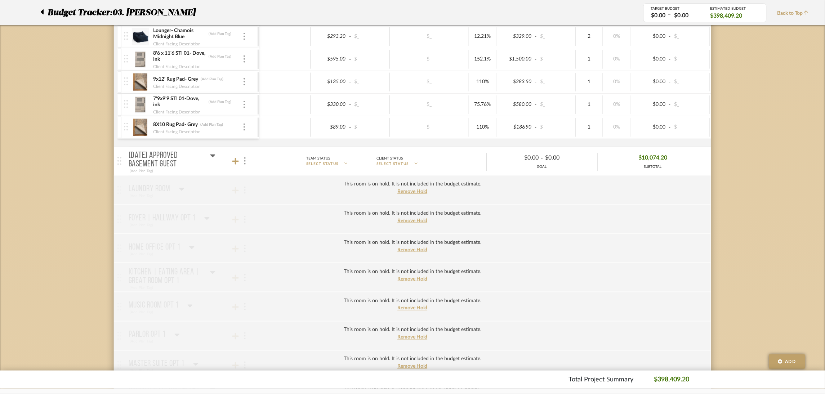
click at [214, 156] on icon at bounding box center [212, 155] width 5 height 9
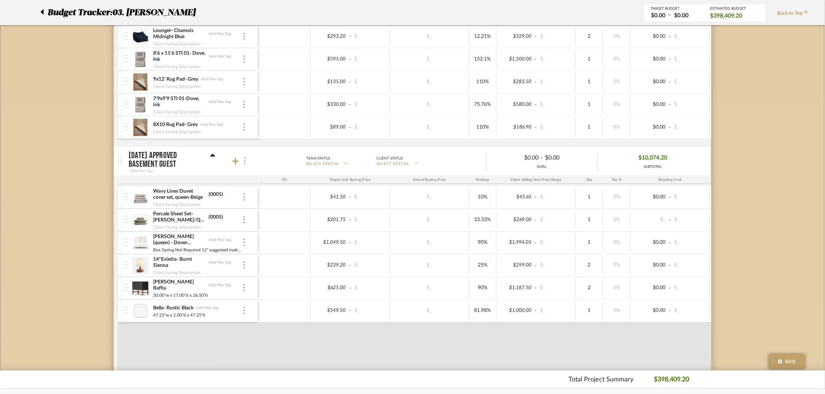
click at [214, 156] on icon at bounding box center [212, 155] width 5 height 9
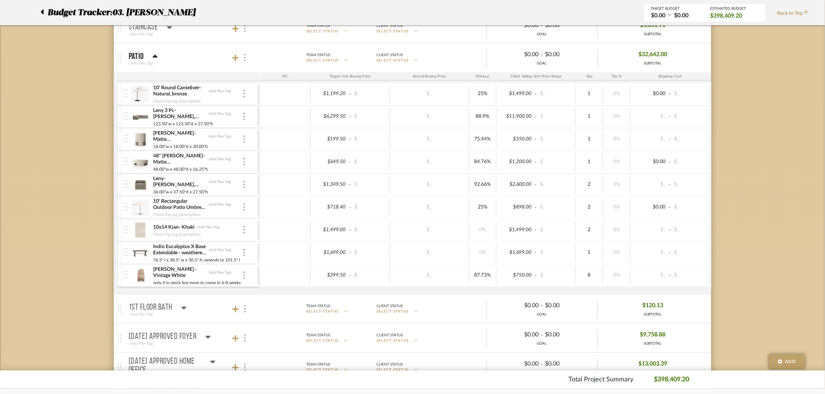
scroll to position [108, 0]
